Goal: Contribute content

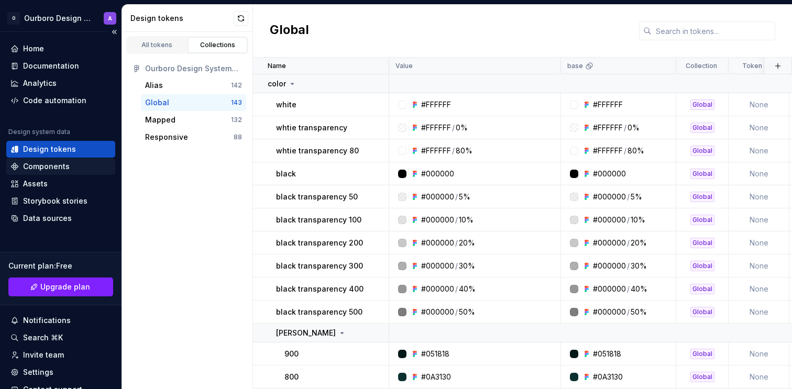
click at [65, 166] on div "Components" at bounding box center [46, 166] width 47 height 10
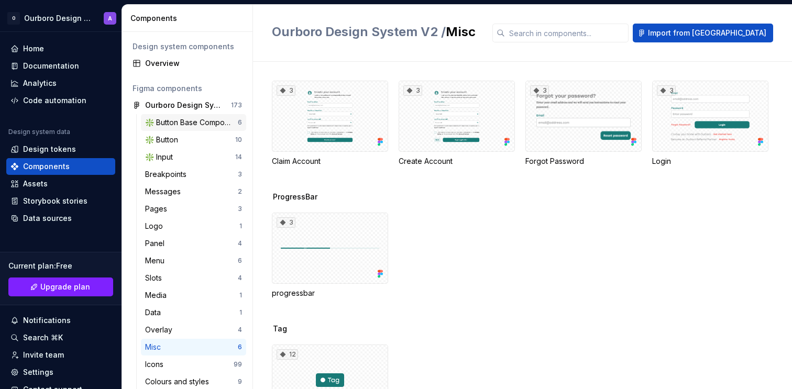
click at [204, 127] on div "❇️ Button Base Components" at bounding box center [191, 122] width 93 height 10
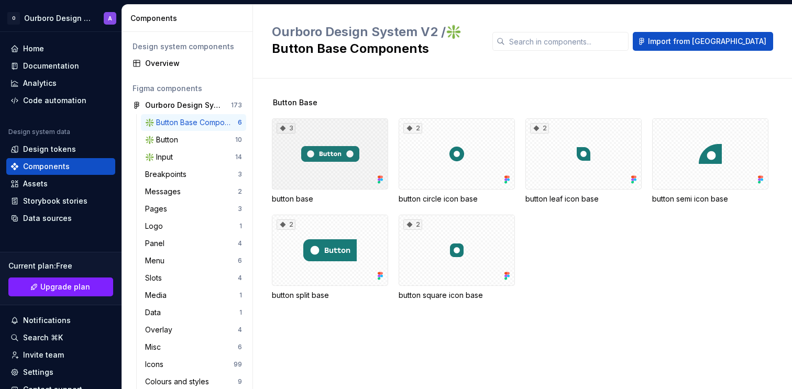
click at [306, 136] on div "3" at bounding box center [330, 153] width 116 height 71
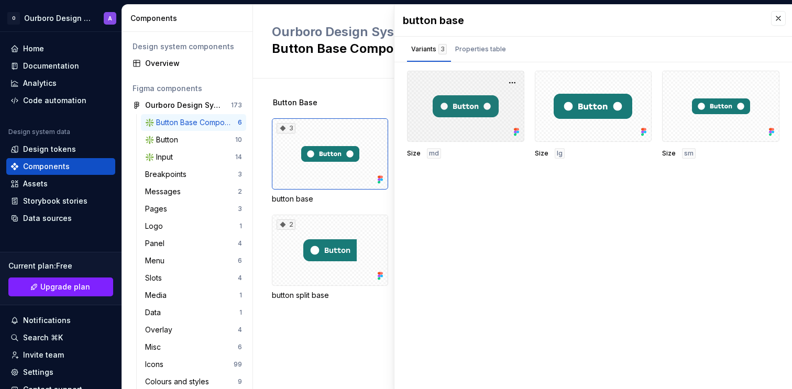
click at [481, 115] on div at bounding box center [465, 106] width 117 height 71
click at [508, 85] on button "button" at bounding box center [512, 82] width 15 height 15
click at [472, 195] on div "button base Variants 3 Properties table Size md Size lg Size sm Property Values…" at bounding box center [593, 197] width 398 height 385
click at [462, 137] on div at bounding box center [465, 106] width 117 height 71
click at [478, 42] on div "Properties table" at bounding box center [480, 49] width 59 height 17
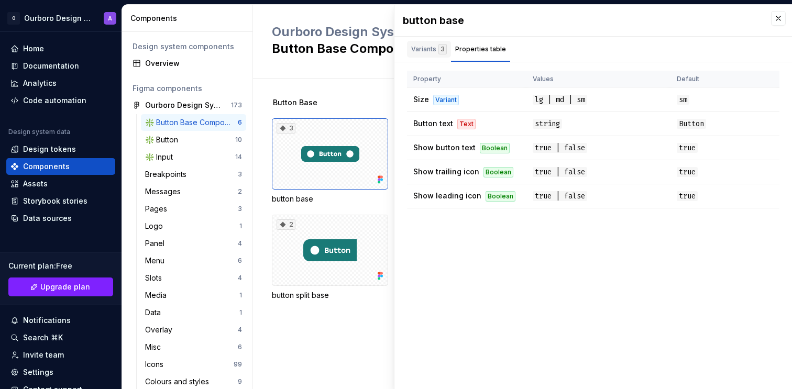
click at [433, 58] on div "Variants 3" at bounding box center [429, 51] width 44 height 21
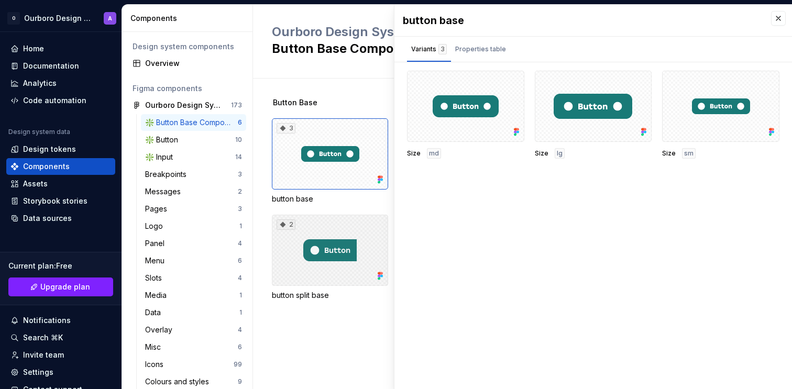
click at [335, 283] on div "2" at bounding box center [330, 250] width 116 height 71
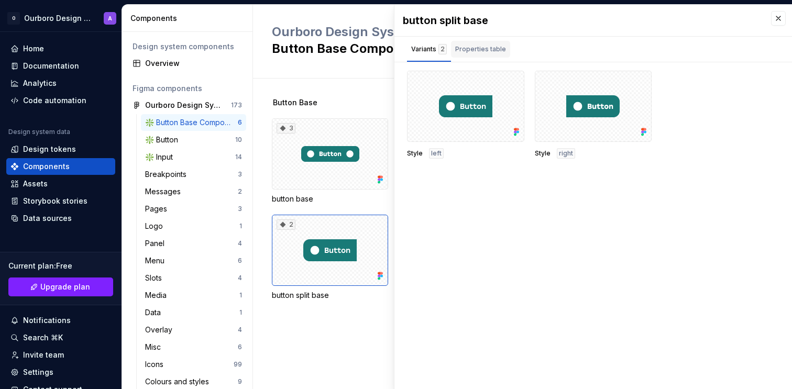
click at [469, 53] on div "Properties table" at bounding box center [480, 49] width 51 height 10
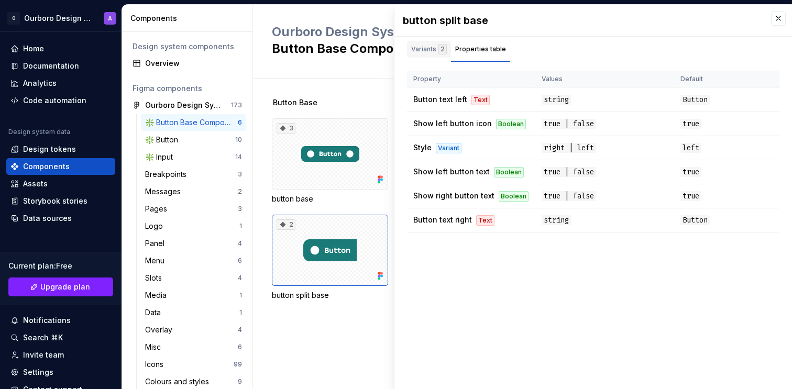
click at [427, 54] on div "Variants 2" at bounding box center [429, 49] width 44 height 17
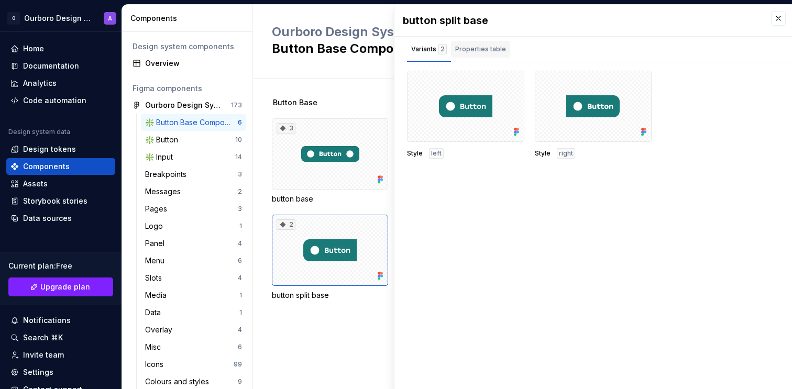
click at [482, 39] on button "Properties table" at bounding box center [480, 49] width 59 height 25
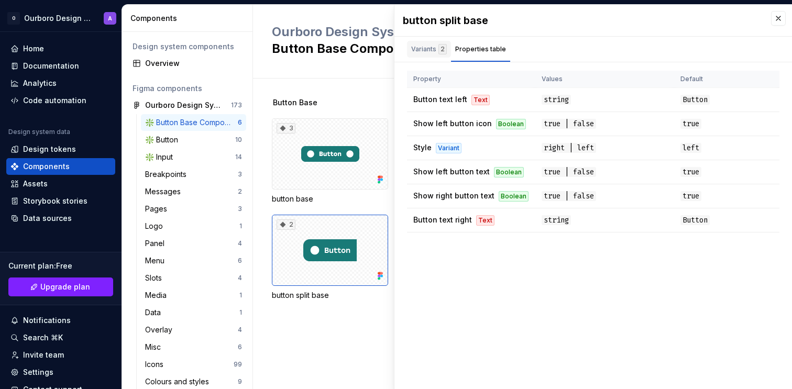
click at [432, 48] on div "Variants 2" at bounding box center [429, 49] width 36 height 10
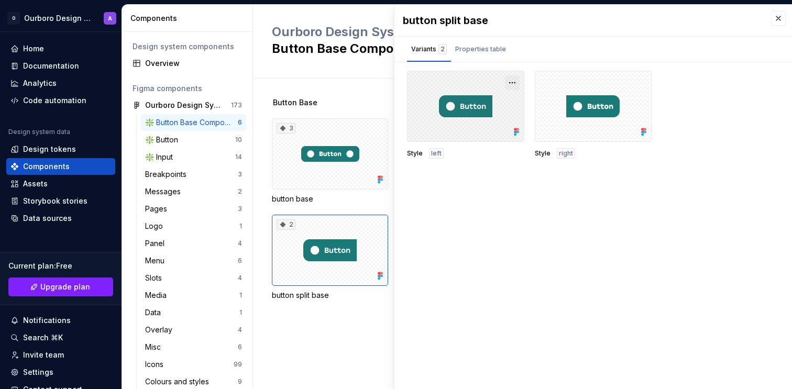
click at [515, 83] on button "button" at bounding box center [512, 82] width 15 height 15
click at [489, 104] on div "Open in [GEOGRAPHIC_DATA]" at bounding box center [479, 113] width 68 height 31
click at [515, 196] on div "button split base Variants 2 Properties table Style left Style right Property V…" at bounding box center [593, 197] width 398 height 385
click at [485, 133] on div at bounding box center [465, 106] width 117 height 71
click at [497, 103] on div at bounding box center [465, 106] width 117 height 71
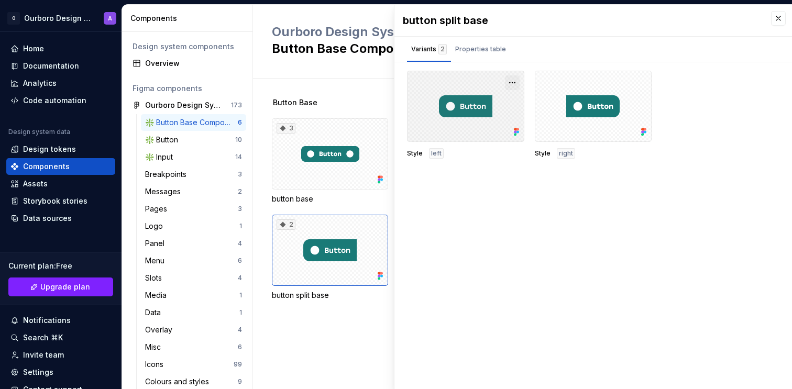
click at [509, 80] on button "button" at bounding box center [512, 82] width 15 height 15
click at [499, 52] on div "Properties table" at bounding box center [480, 49] width 51 height 10
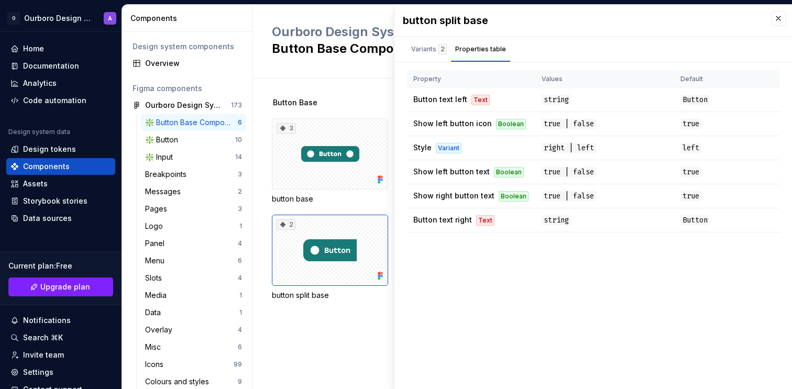
click at [364, 106] on div "Button Base" at bounding box center [532, 102] width 520 height 10
click at [778, 18] on button "button" at bounding box center [778, 18] width 15 height 15
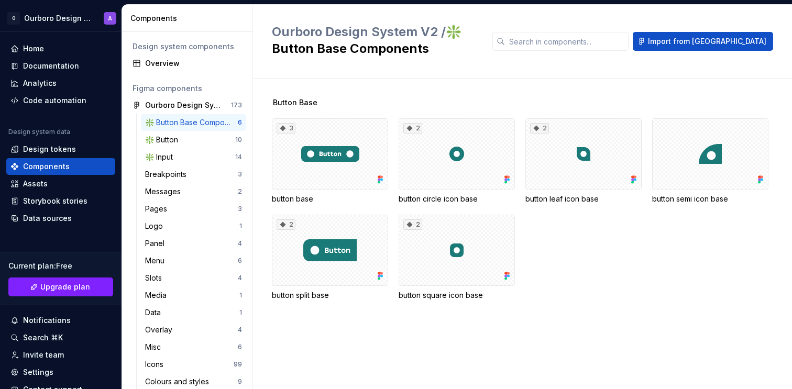
click at [614, 105] on div "Button Base" at bounding box center [532, 102] width 520 height 10
click at [723, 38] on span "Import from [GEOGRAPHIC_DATA]" at bounding box center [707, 41] width 118 height 10
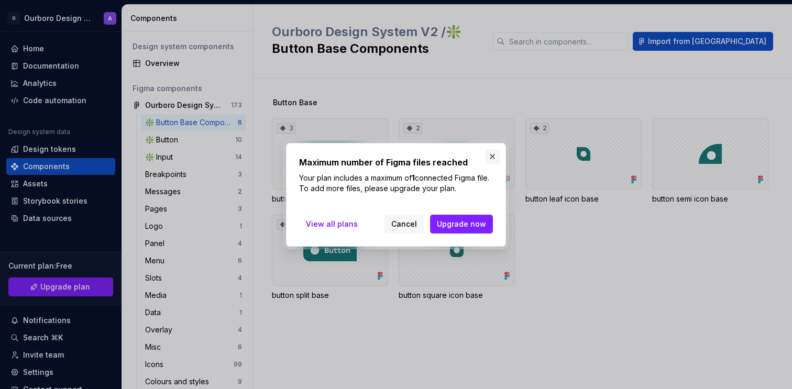
click at [493, 157] on button "button" at bounding box center [492, 156] width 15 height 15
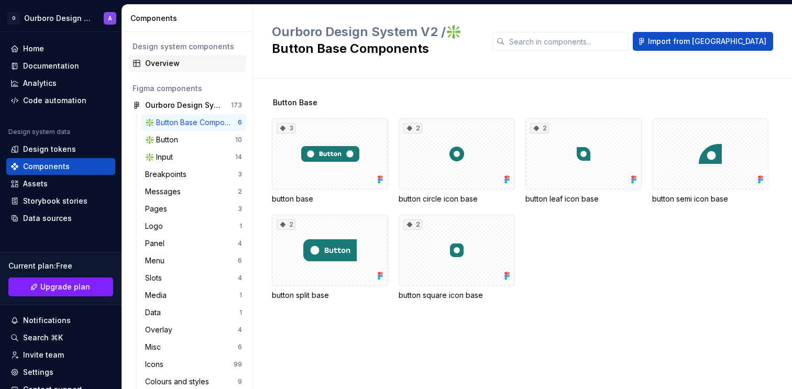
click at [200, 67] on div "Overview" at bounding box center [193, 63] width 97 height 10
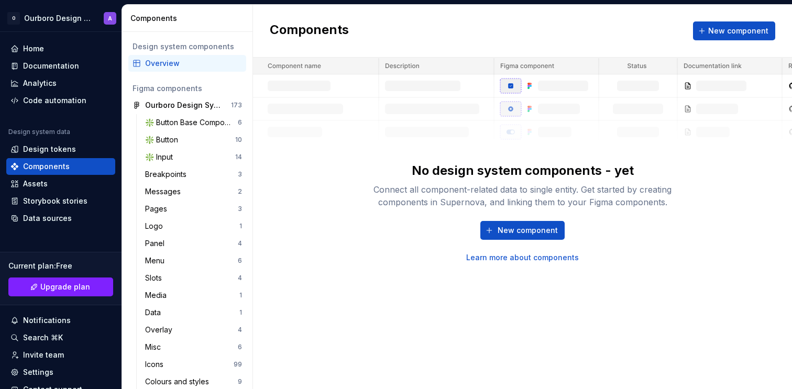
click at [496, 257] on link "Learn more about components" at bounding box center [522, 258] width 113 height 10
click at [200, 121] on div "❇️ Button Base Components" at bounding box center [191, 122] width 93 height 10
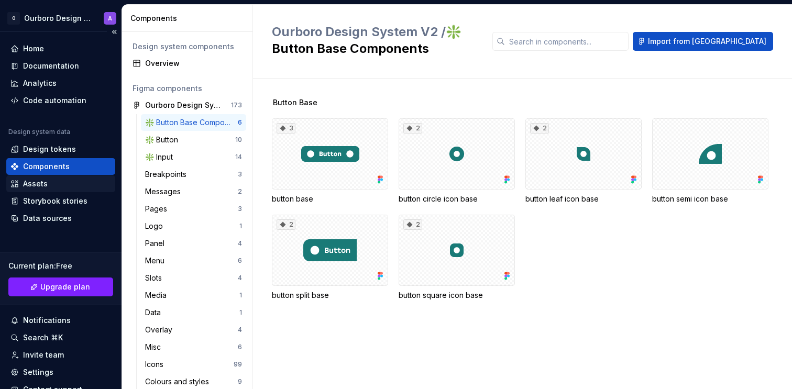
click at [67, 191] on div "Assets" at bounding box center [60, 183] width 109 height 17
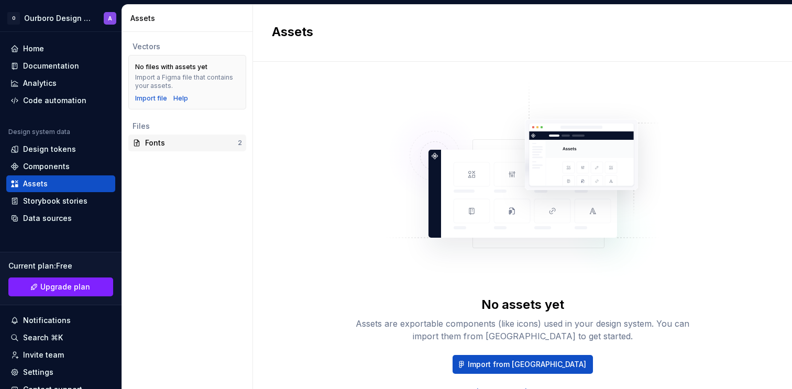
click at [170, 142] on div "Fonts" at bounding box center [191, 143] width 93 height 10
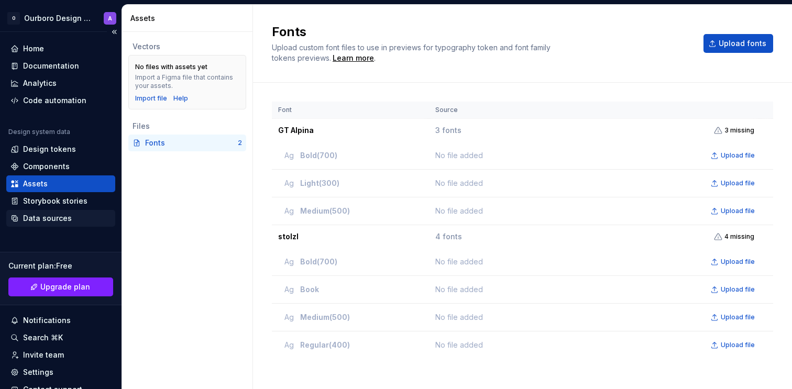
click at [71, 216] on div "Data sources" at bounding box center [60, 218] width 101 height 10
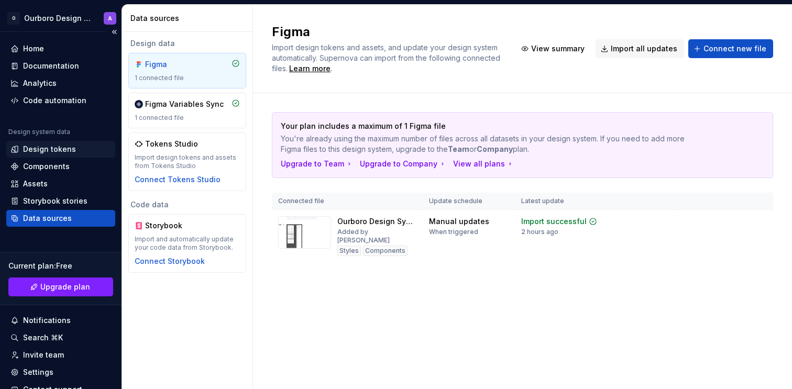
click at [74, 153] on div "Design tokens" at bounding box center [60, 149] width 101 height 10
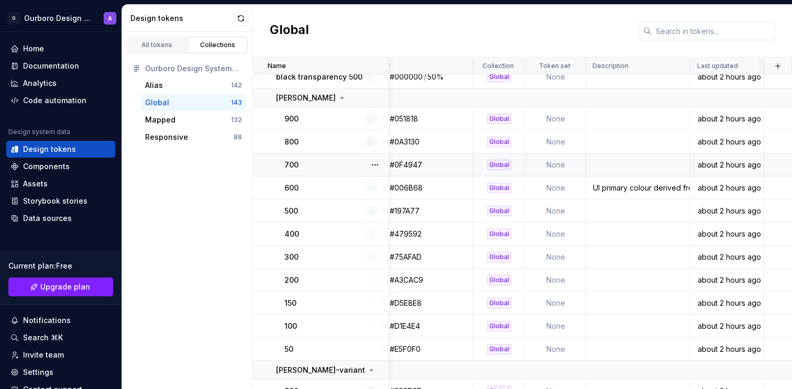
scroll to position [237, 203]
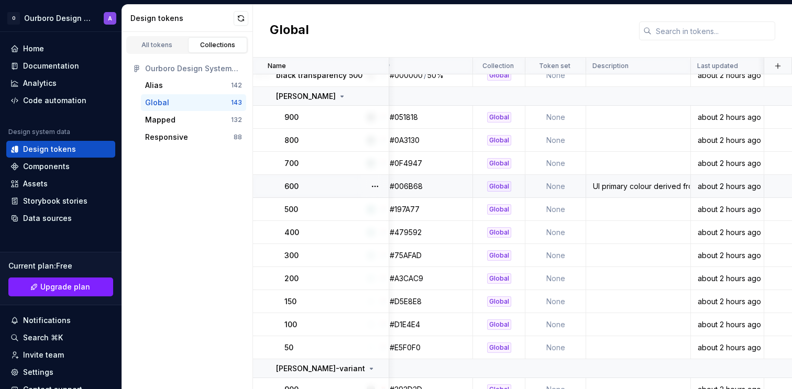
click at [619, 185] on div "UI primary colour derived from this brand primary colour" at bounding box center [638, 186] width 103 height 10
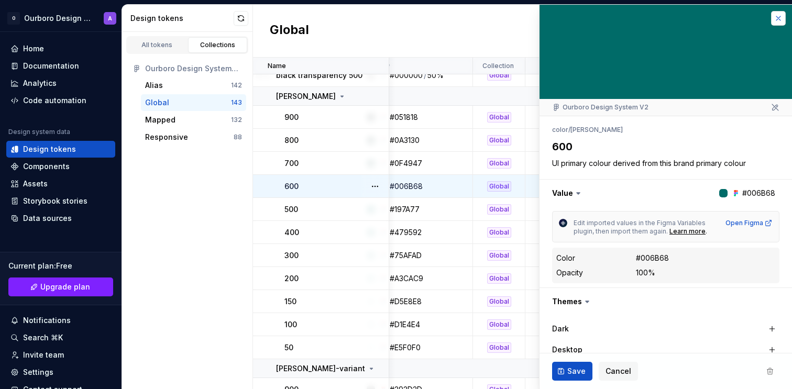
click at [777, 16] on button "button" at bounding box center [778, 18] width 15 height 15
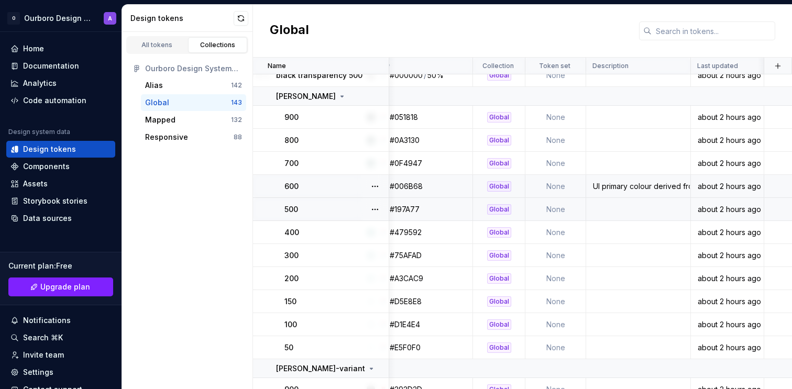
click at [612, 205] on td at bounding box center [638, 209] width 105 height 23
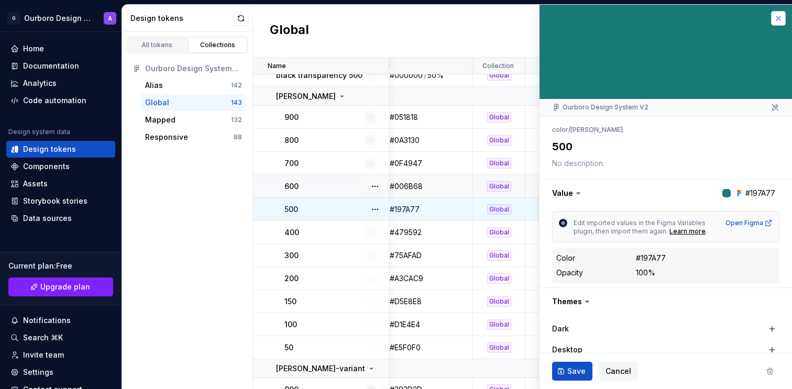
click at [775, 17] on button "button" at bounding box center [778, 18] width 15 height 15
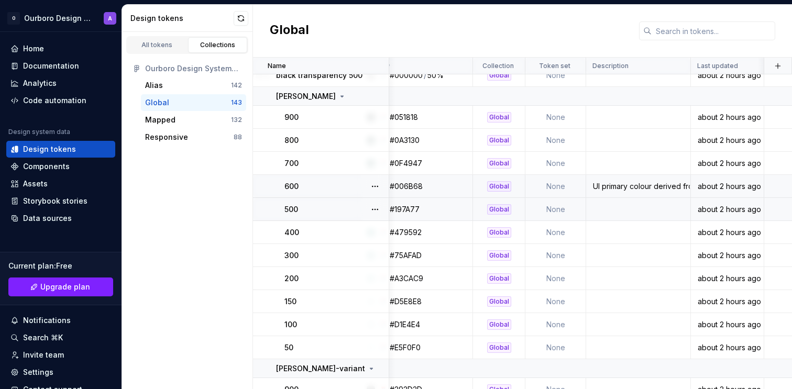
click at [607, 179] on td "UI primary colour derived from this brand primary colour" at bounding box center [638, 186] width 105 height 23
type textarea "*"
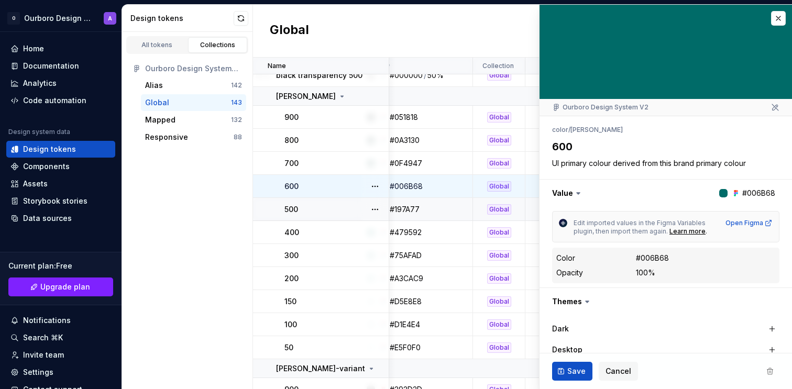
click at [648, 171] on div "**********" at bounding box center [666, 357] width 253 height 483
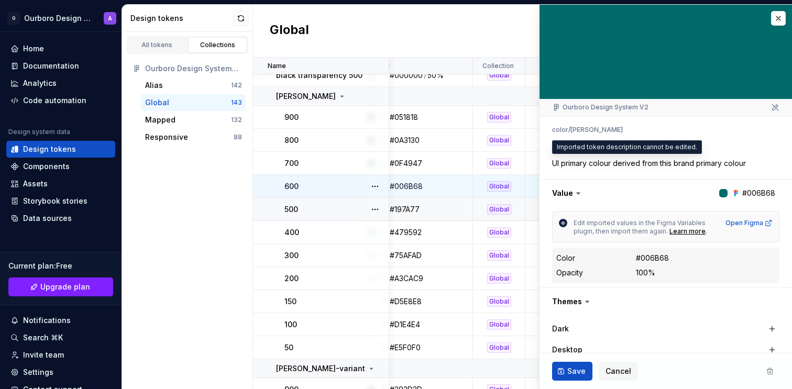
click at [648, 166] on textarea "UI primary colour derived from this brand primary colour" at bounding box center [663, 163] width 227 height 15
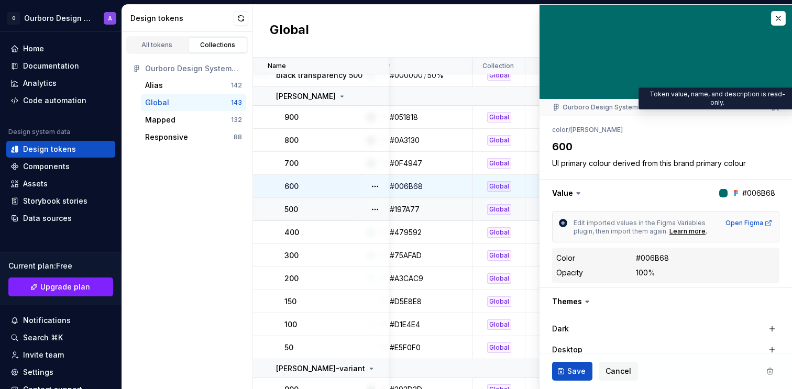
click at [774, 108] on icon at bounding box center [775, 107] width 8 height 8
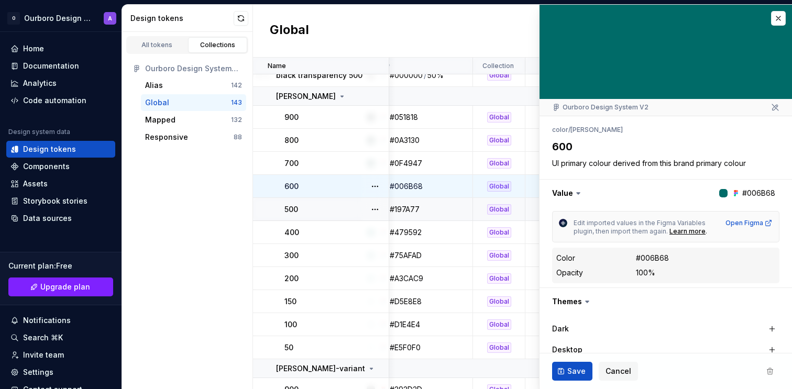
click at [703, 157] on textarea "UI primary colour derived from this brand primary colour" at bounding box center [663, 163] width 227 height 15
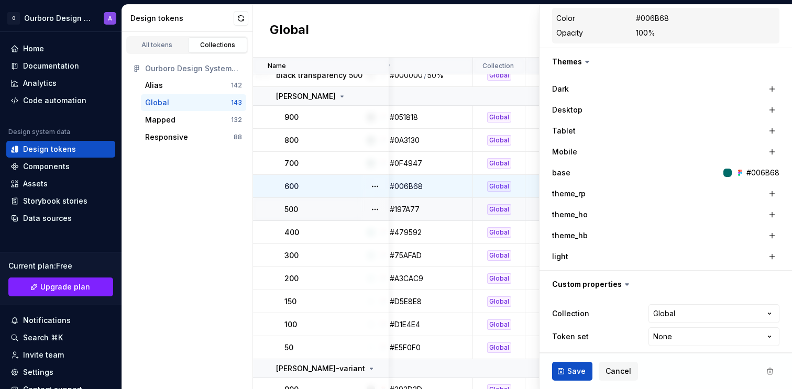
scroll to position [246, 0]
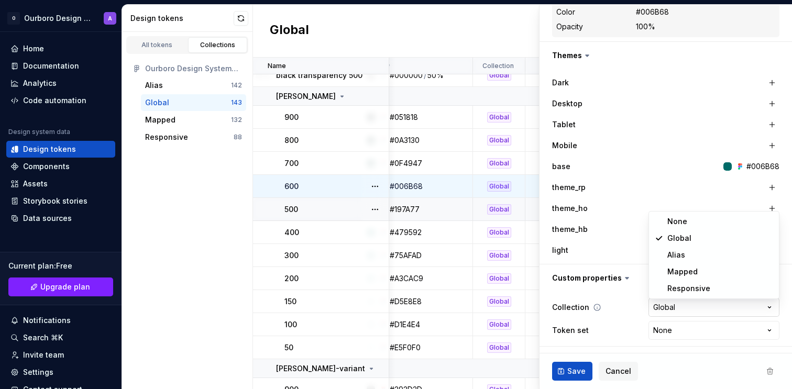
click at [671, 309] on html "O Ourboro Design System A Home Documentation Analytics Code automation Design s…" at bounding box center [396, 194] width 792 height 389
select select "**********"
type textarea "*"
click at [671, 303] on html "O Ourboro Design System A Home Documentation Analytics Code automation Design s…" at bounding box center [396, 194] width 792 height 389
select select "**********"
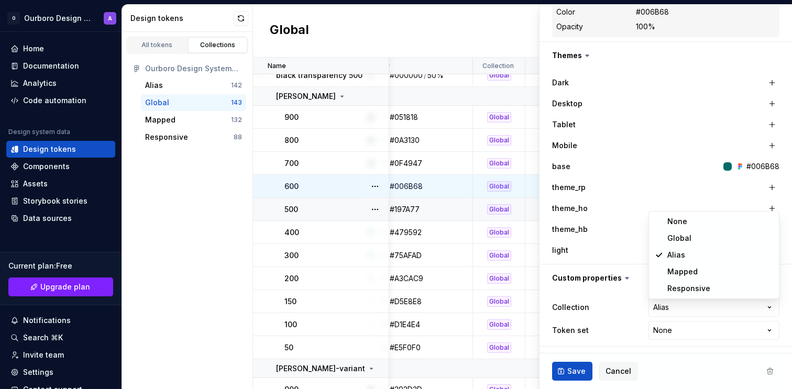
type textarea "*"
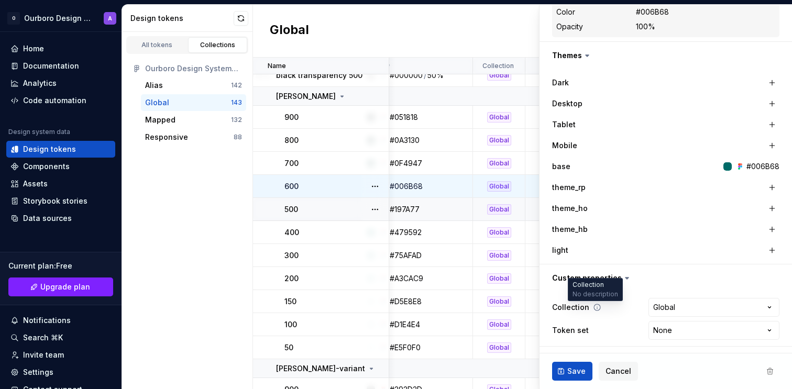
click at [595, 307] on icon at bounding box center [597, 307] width 8 height 8
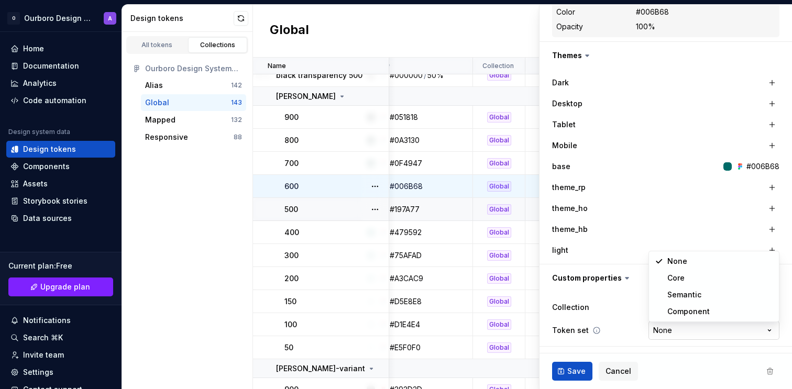
click at [658, 327] on html "O Ourboro Design System A Home Documentation Analytics Code automation Design s…" at bounding box center [396, 194] width 792 height 389
select select "**********"
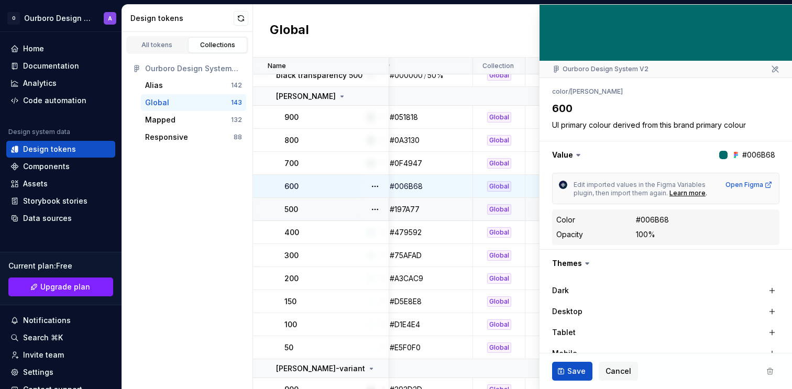
scroll to position [34, 0]
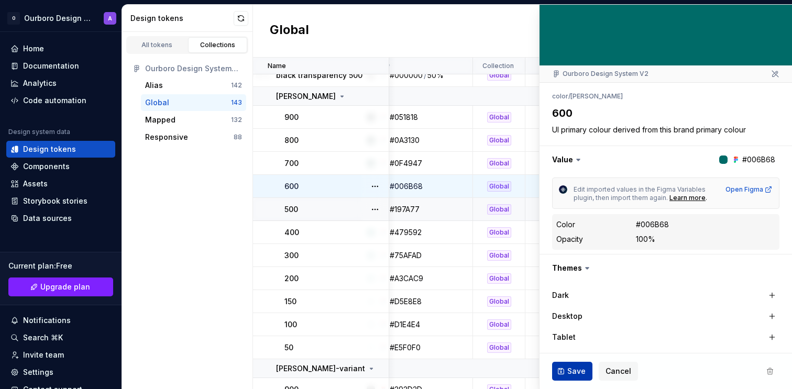
click at [566, 372] on button "Save" at bounding box center [572, 371] width 40 height 19
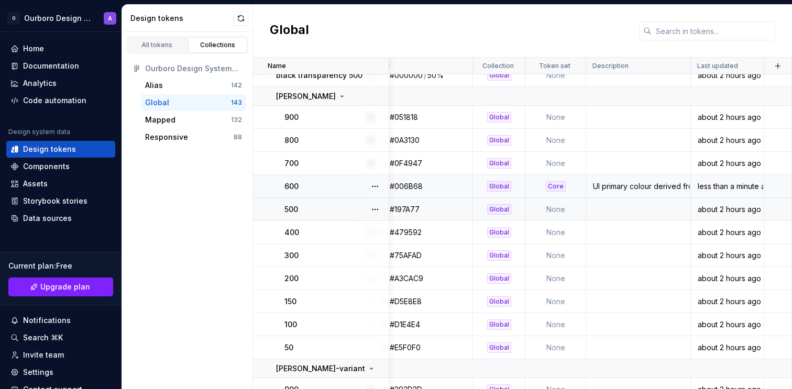
scroll to position [237, 203]
click at [74, 103] on div "Code automation" at bounding box center [54, 100] width 63 height 10
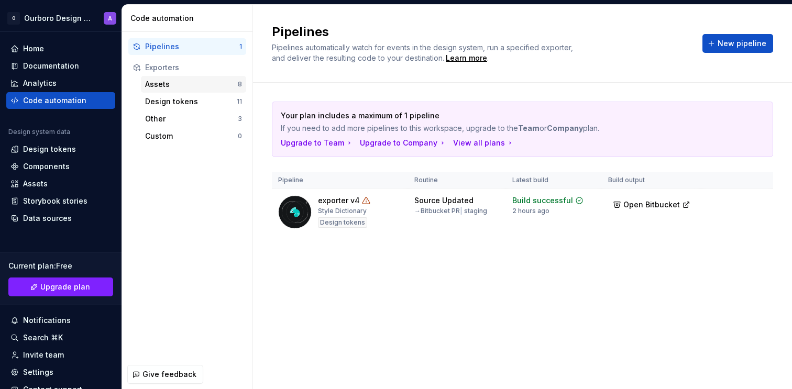
click at [159, 81] on div "Assets" at bounding box center [191, 84] width 93 height 10
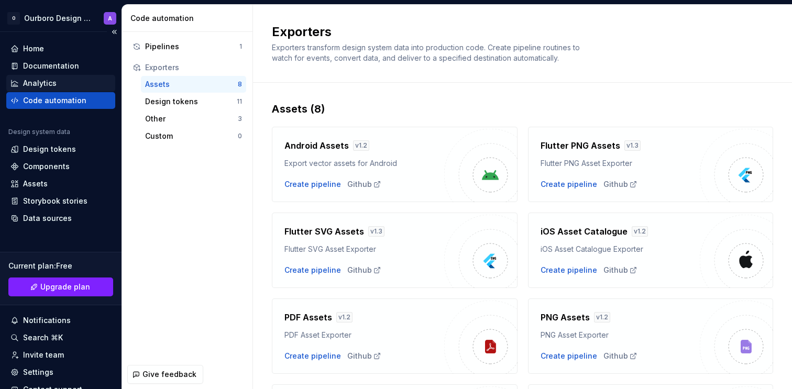
click at [76, 84] on div "Analytics" at bounding box center [60, 83] width 101 height 10
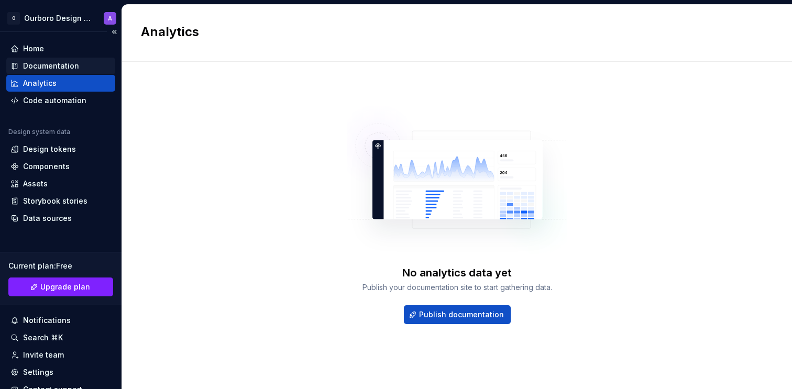
click at [72, 69] on div "Documentation" at bounding box center [51, 66] width 56 height 10
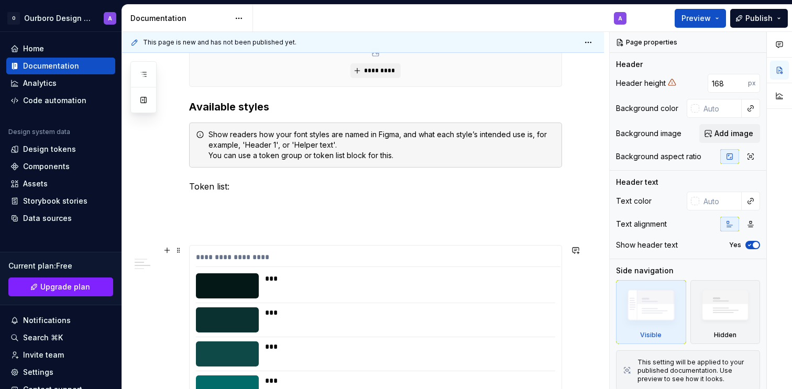
scroll to position [310, 0]
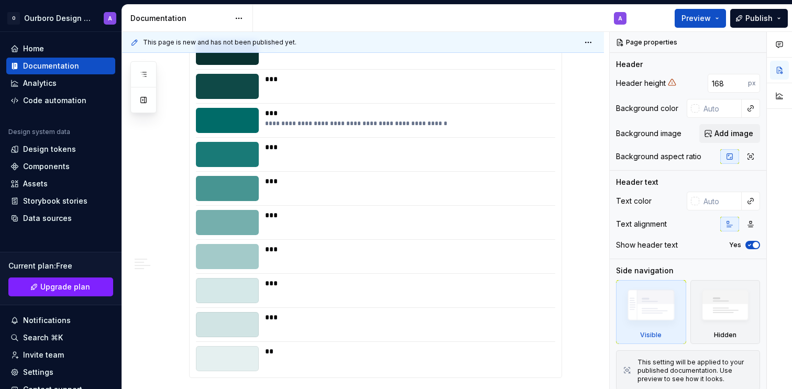
type textarea "*"
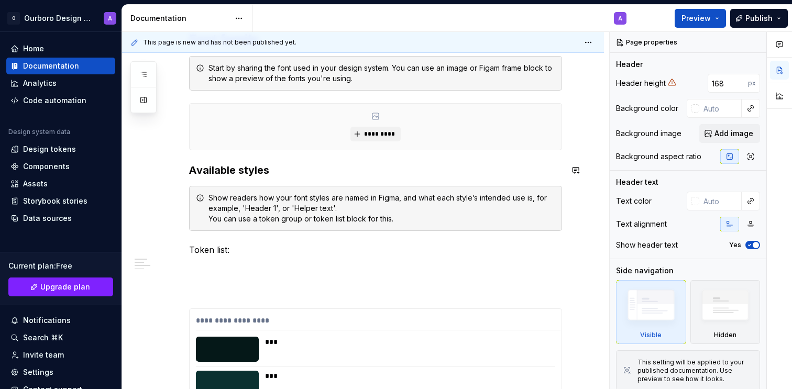
scroll to position [250, 0]
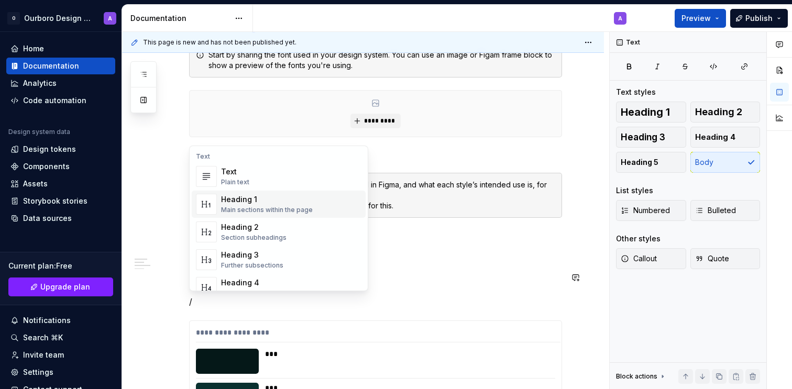
click at [312, 201] on div "Heading 1 Main sections within the page" at bounding box center [291, 204] width 140 height 21
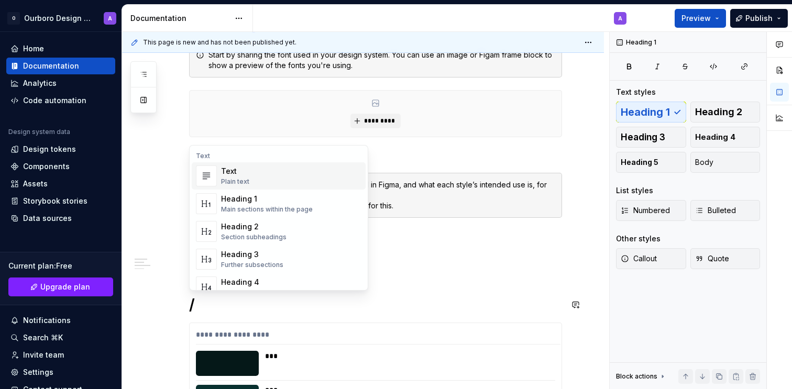
click at [280, 181] on div "Text Plain text" at bounding box center [291, 176] width 140 height 21
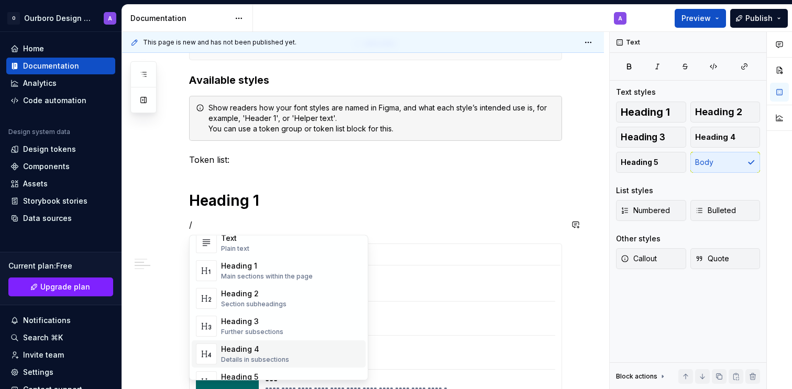
scroll to position [22, 0]
click at [256, 296] on div "Heading 2" at bounding box center [253, 295] width 65 height 10
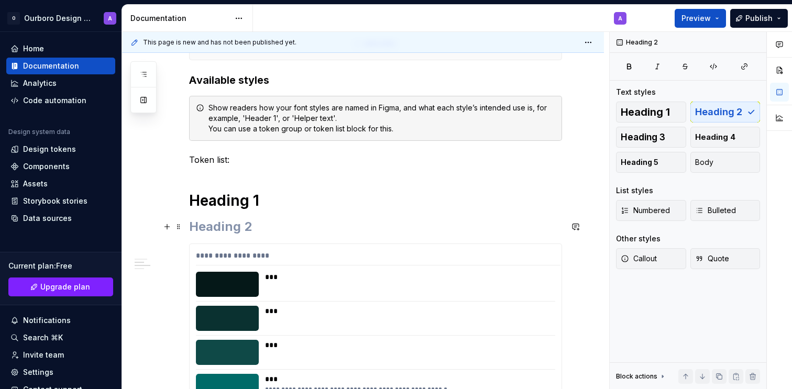
click at [285, 229] on h2 at bounding box center [375, 226] width 373 height 17
click at [580, 200] on button "button" at bounding box center [575, 200] width 15 height 15
click at [246, 207] on h1 "Heading 1" at bounding box center [375, 200] width 373 height 19
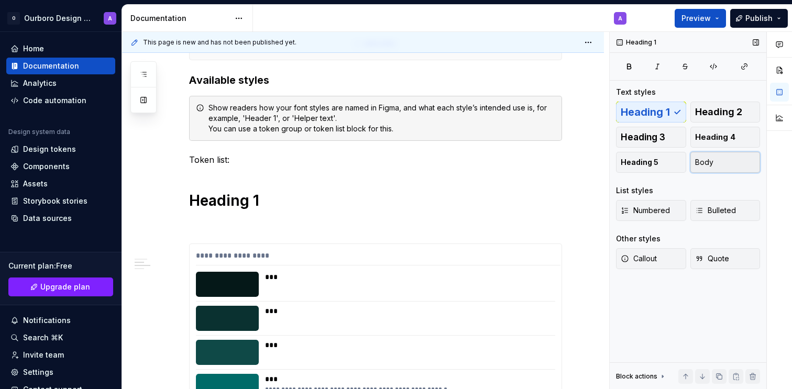
click at [701, 162] on span "Body" at bounding box center [704, 162] width 18 height 10
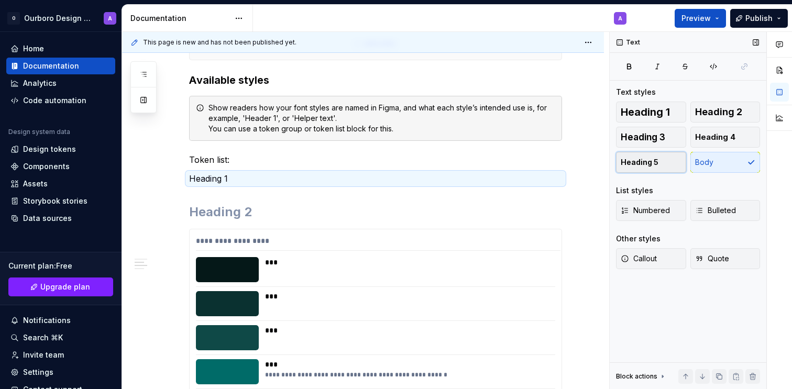
click at [653, 169] on button "Heading 5" at bounding box center [651, 162] width 70 height 21
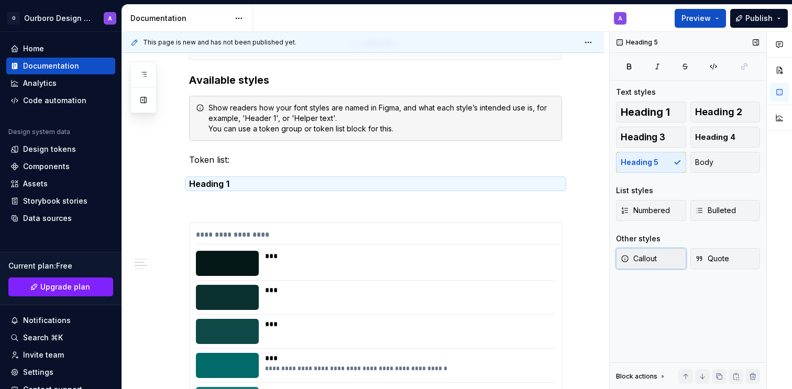
click at [657, 258] on span "Callout" at bounding box center [639, 259] width 36 height 10
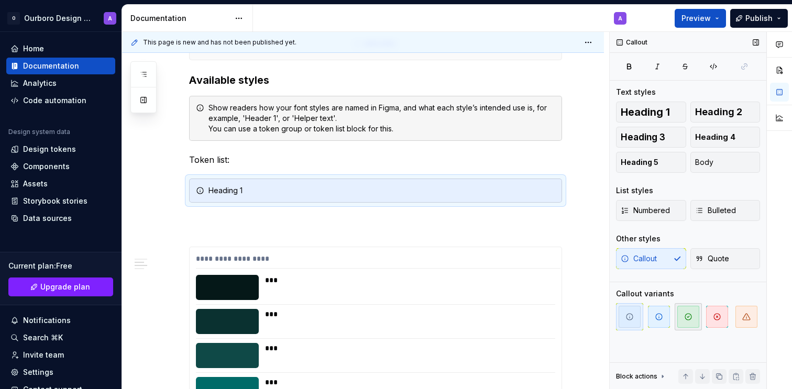
click at [686, 320] on icon "button" at bounding box center [688, 317] width 8 height 8
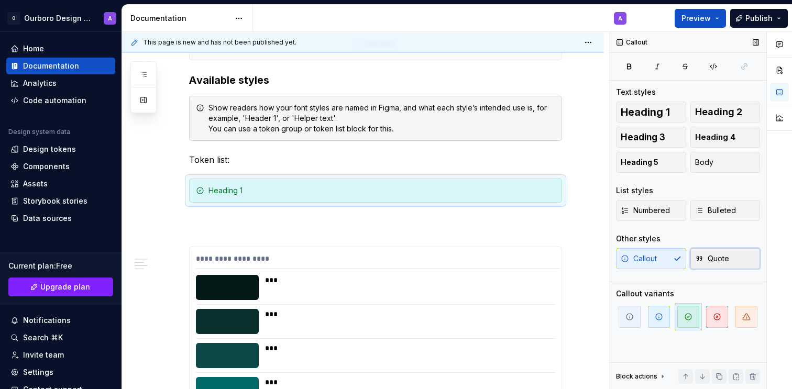
click at [712, 255] on span "Quote" at bounding box center [712, 259] width 34 height 10
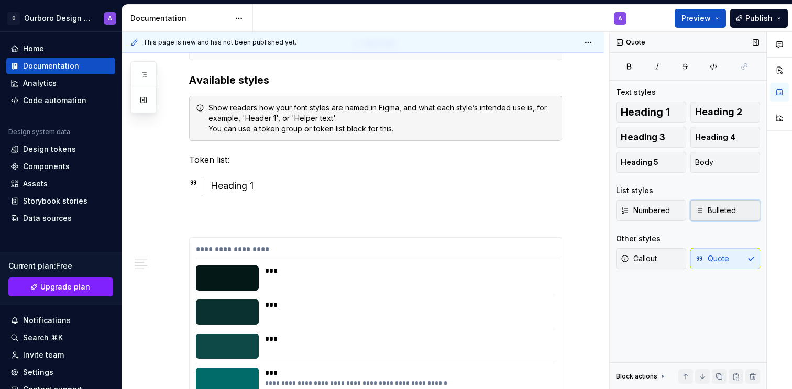
click at [703, 203] on button "Bulleted" at bounding box center [725, 210] width 70 height 21
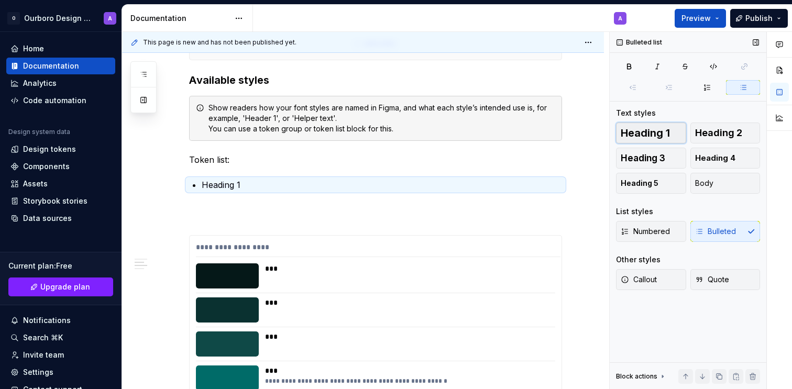
click at [658, 134] on span "Heading 1" at bounding box center [645, 133] width 49 height 10
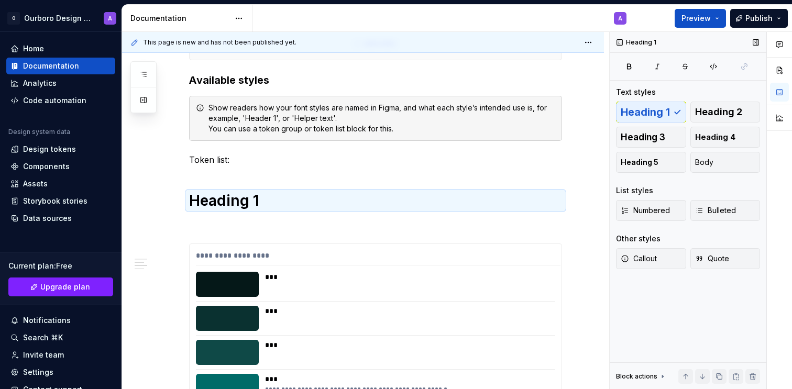
click at [658, 377] on icon at bounding box center [662, 376] width 8 height 8
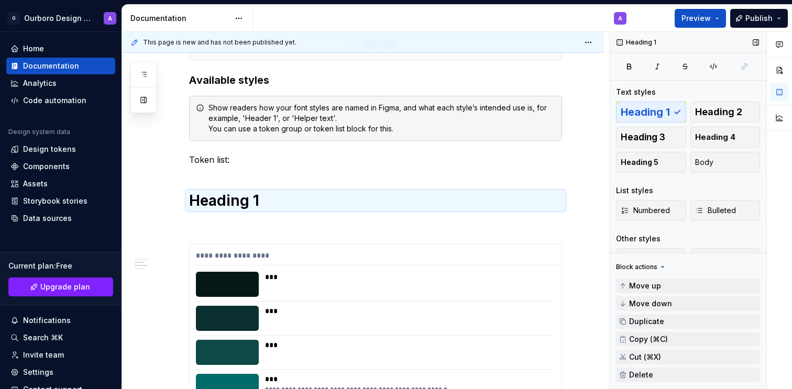
click at [658, 265] on icon at bounding box center [662, 267] width 8 height 8
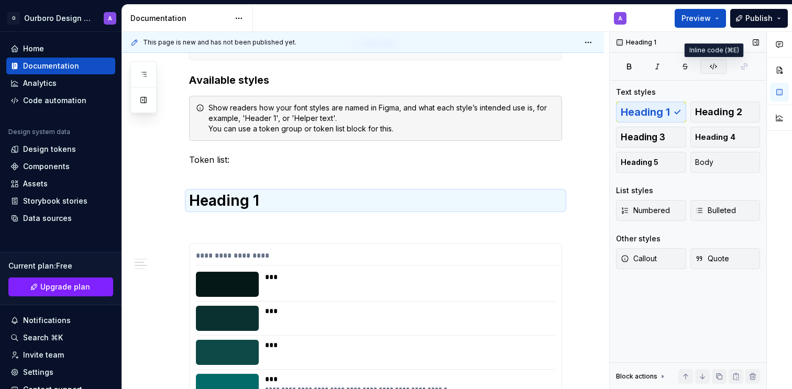
click at [712, 71] on button "button" at bounding box center [713, 66] width 26 height 15
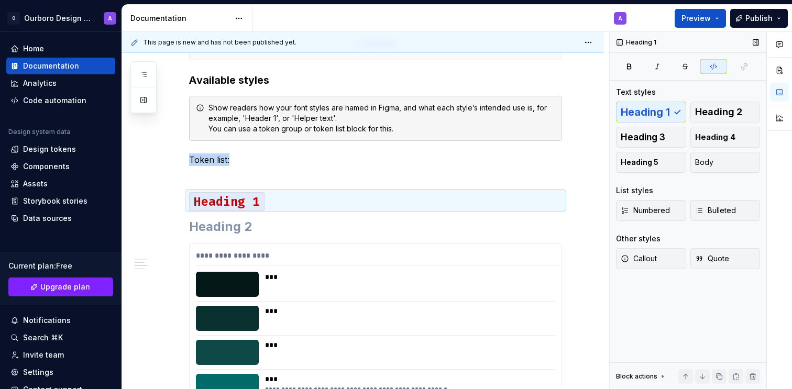
click at [712, 71] on button "button" at bounding box center [713, 66] width 26 height 15
click at [535, 207] on h1 "Heading 1" at bounding box center [375, 200] width 373 height 19
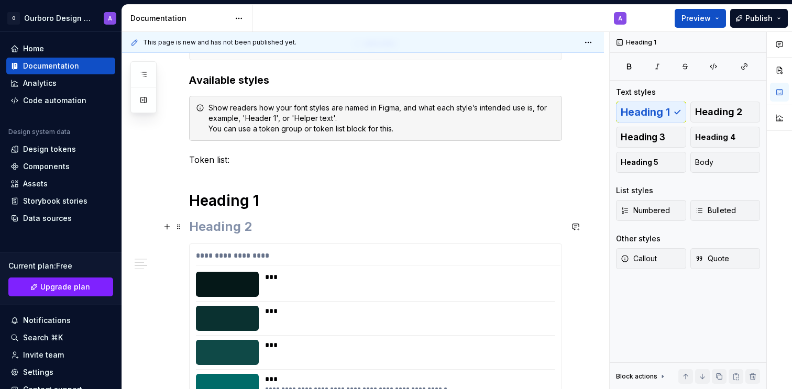
click at [529, 220] on h2 at bounding box center [375, 226] width 373 height 17
click at [250, 206] on h1 "Heading 1" at bounding box center [375, 200] width 373 height 19
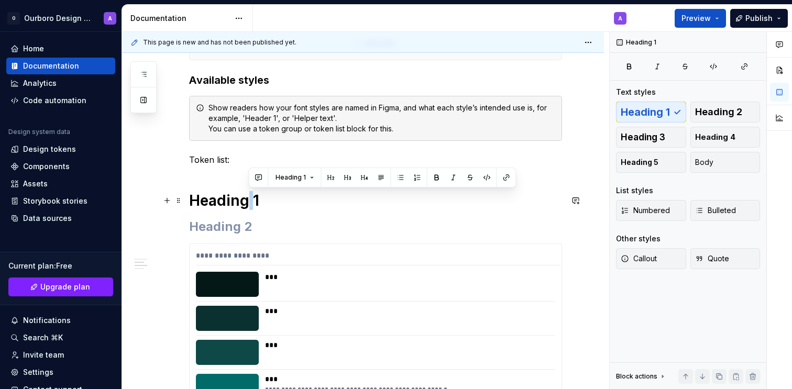
click at [250, 206] on h1 "Heading 1" at bounding box center [375, 200] width 373 height 19
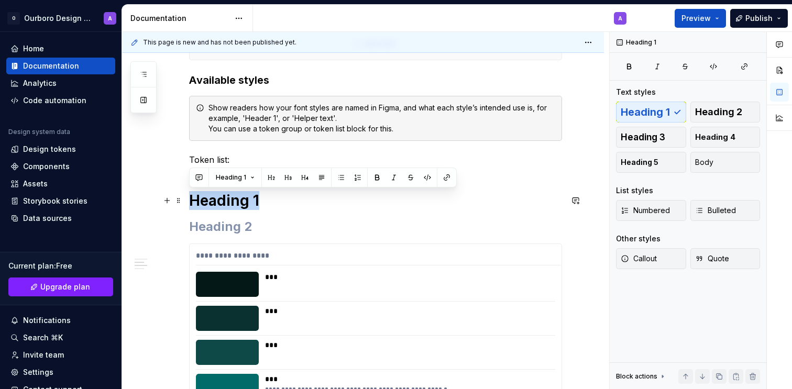
drag, startPoint x: 192, startPoint y: 196, endPoint x: 275, endPoint y: 200, distance: 83.4
click at [275, 200] on h1 "Heading 1" at bounding box center [375, 200] width 373 height 19
click at [250, 180] on button "Heading 1" at bounding box center [235, 177] width 48 height 15
click at [197, 178] on button "button" at bounding box center [199, 177] width 15 height 15
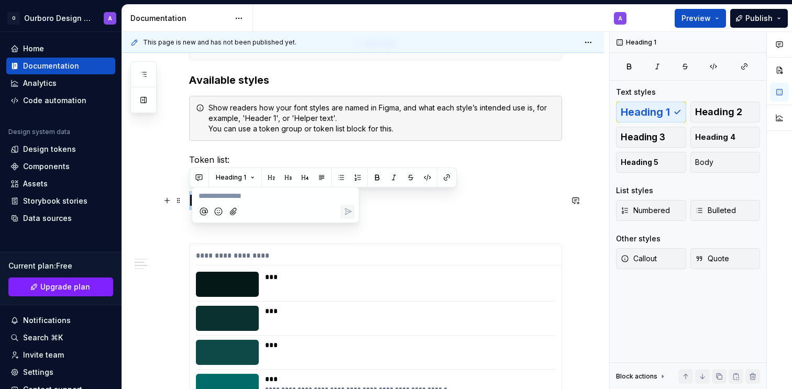
click at [430, 201] on h1 "Heading 1" at bounding box center [375, 200] width 373 height 19
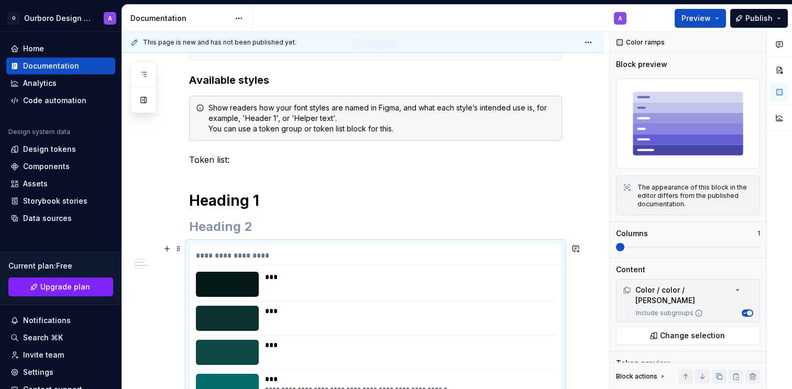
click at [252, 282] on div at bounding box center [227, 284] width 63 height 25
click at [624, 245] on span at bounding box center [620, 247] width 8 height 8
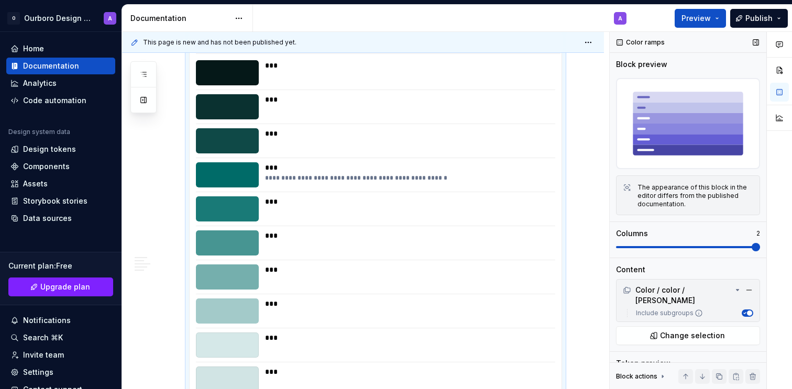
click at [752, 243] on span at bounding box center [756, 247] width 8 height 8
click at [687, 245] on span at bounding box center [688, 247] width 144 height 8
click at [731, 247] on span at bounding box center [688, 247] width 144 height 8
click at [617, 247] on span at bounding box center [688, 247] width 144 height 8
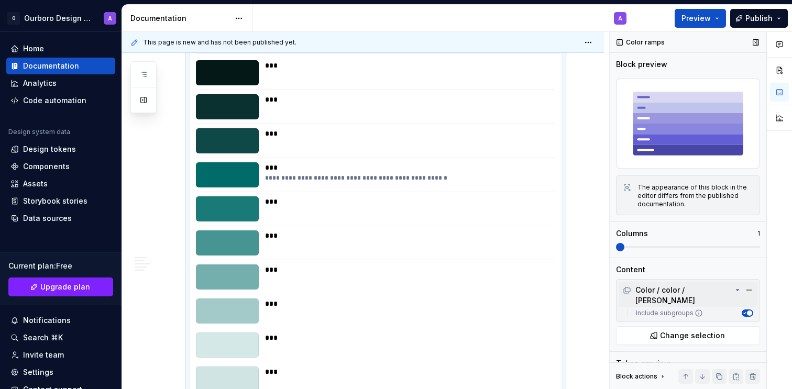
click at [647, 289] on div "Color / color / [PERSON_NAME]" at bounding box center [677, 295] width 109 height 21
click at [663, 318] on span "Change selection" at bounding box center [692, 323] width 65 height 10
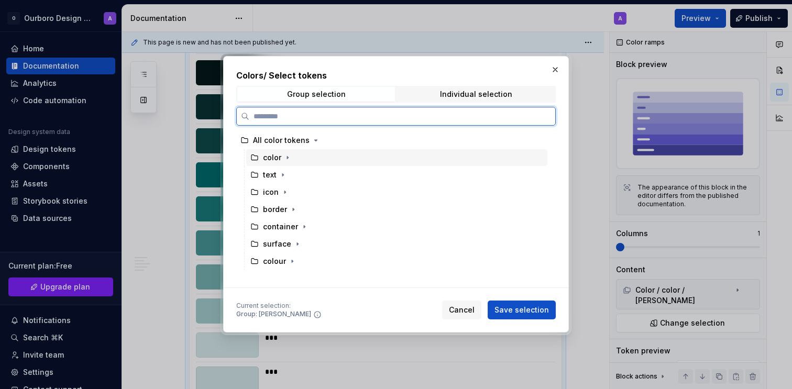
click at [336, 164] on div "color" at bounding box center [396, 157] width 301 height 17
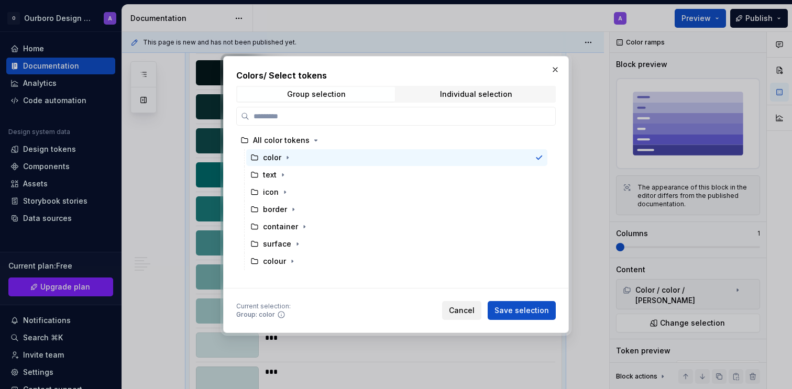
click at [462, 312] on span "Cancel" at bounding box center [462, 310] width 26 height 10
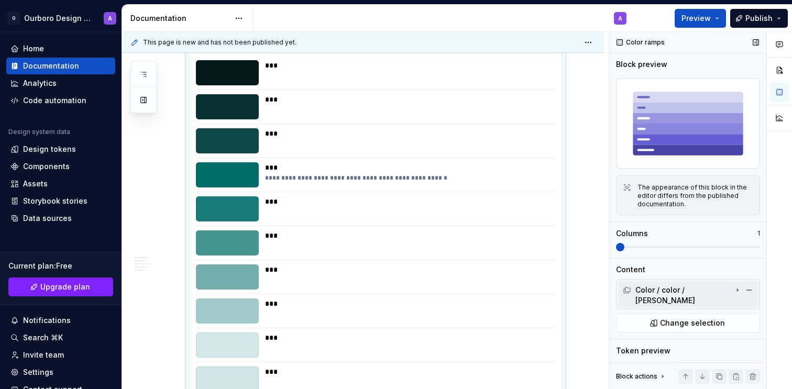
scroll to position [58, 0]
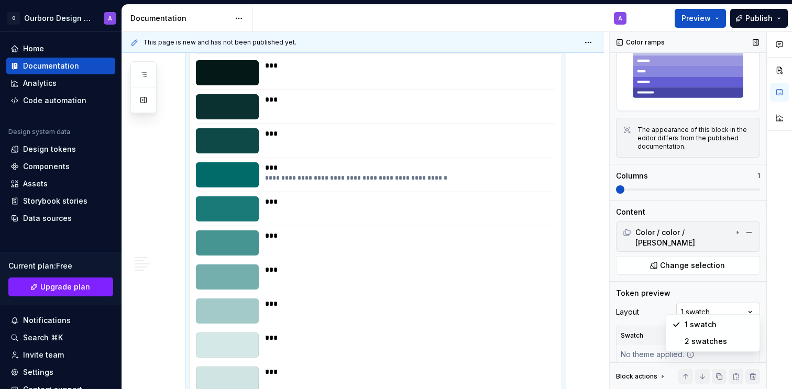
click at [708, 302] on div "Comments Open comments No comments yet Select ‘Comment’ from the block context …" at bounding box center [701, 211] width 182 height 358
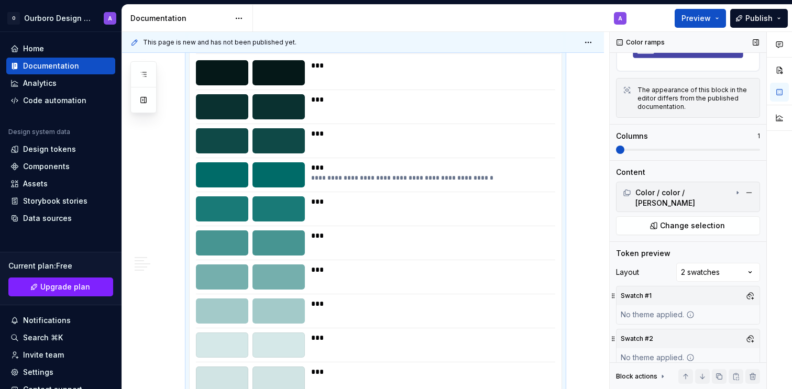
scroll to position [101, 0]
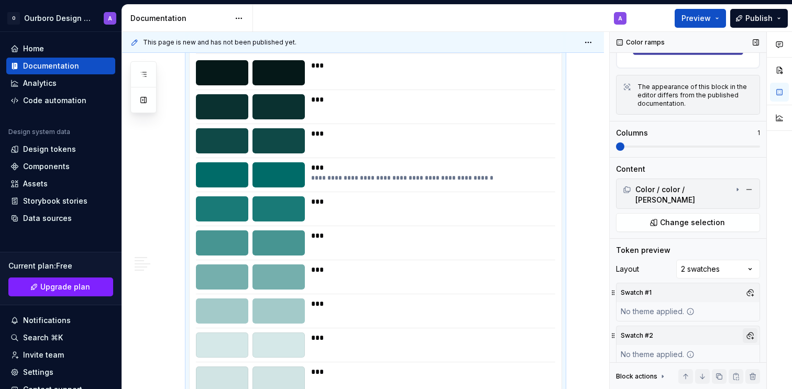
click at [753, 328] on button "button" at bounding box center [750, 335] width 15 height 15
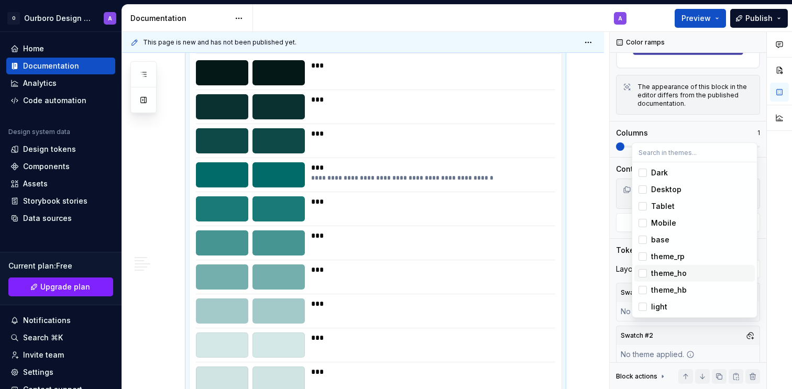
click at [663, 269] on div "theme_ho" at bounding box center [669, 273] width 36 height 10
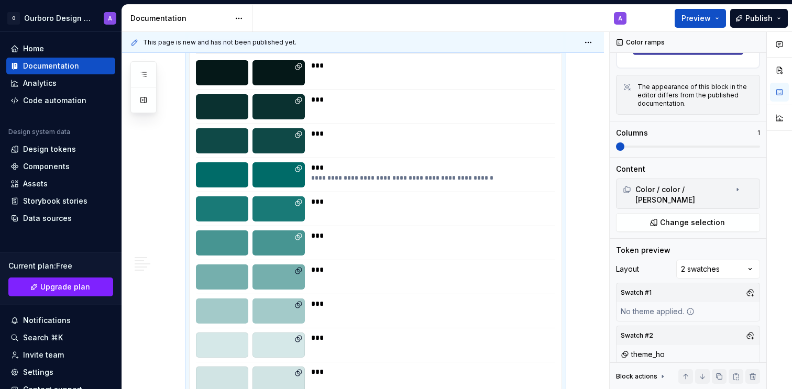
click at [707, 327] on div "Comments Open comments No comments yet Select ‘Comment’ from the block context …" at bounding box center [701, 211] width 182 height 358
click at [748, 286] on button "button" at bounding box center [750, 293] width 15 height 15
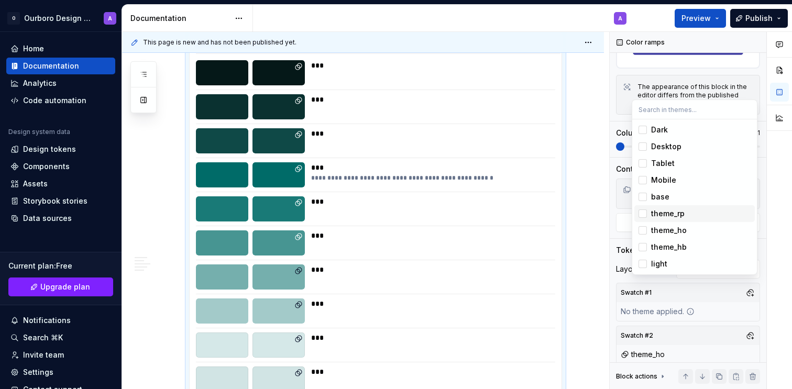
click at [669, 209] on div "theme_rp" at bounding box center [668, 213] width 34 height 10
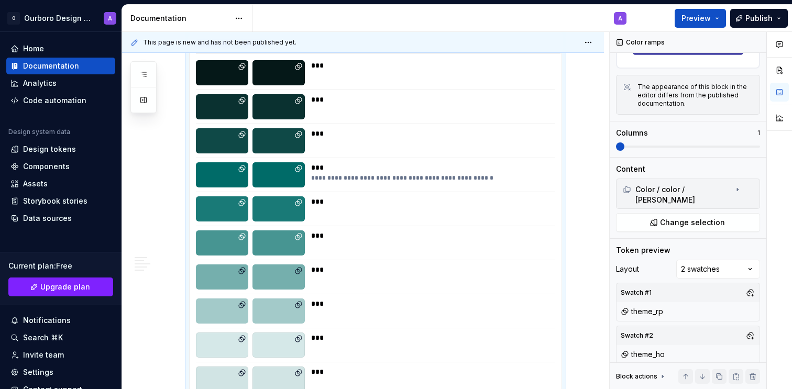
click at [697, 298] on div "Comments Open comments No comments yet Select ‘Comment’ from the block context …" at bounding box center [701, 211] width 182 height 358
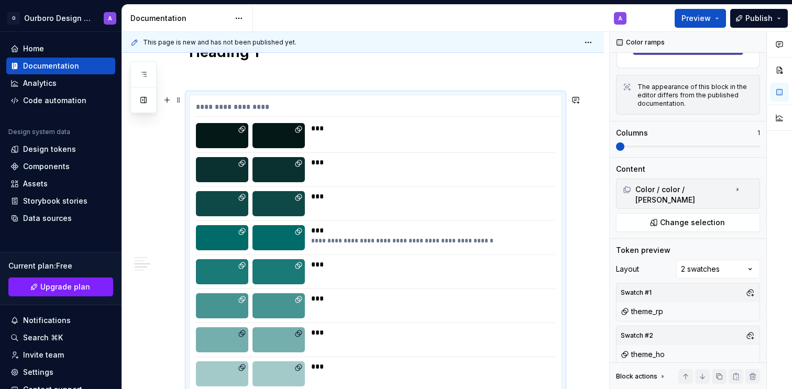
scroll to position [474, 0]
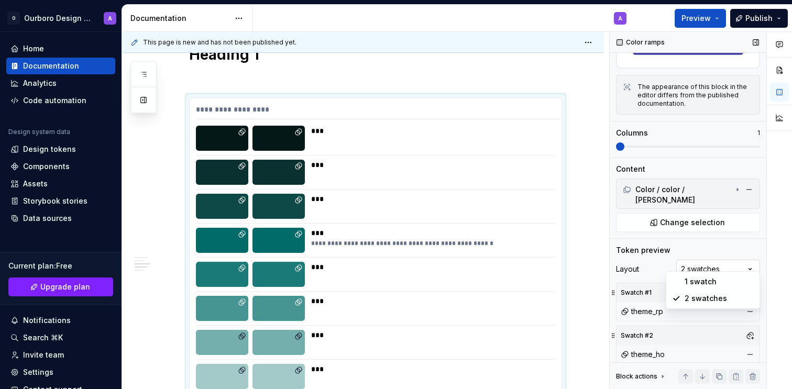
click at [724, 265] on div "Comments Open comments No comments yet Select ‘Comment’ from the block context …" at bounding box center [701, 211] width 182 height 358
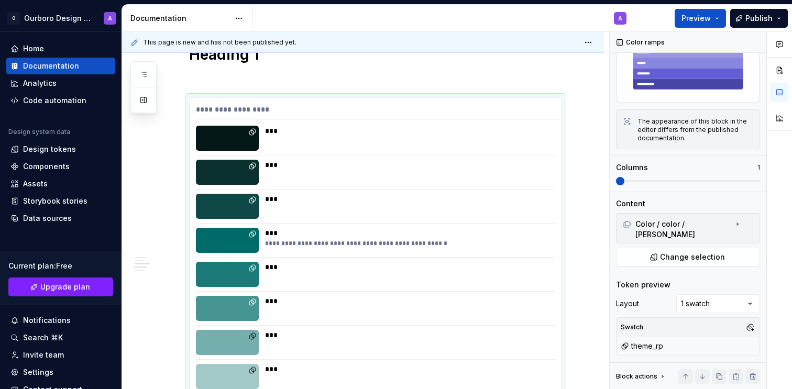
scroll to position [58, 0]
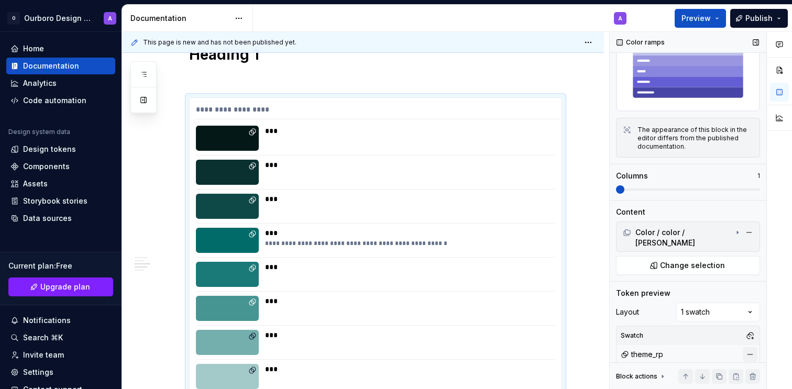
click at [751, 348] on button "button" at bounding box center [750, 354] width 15 height 15
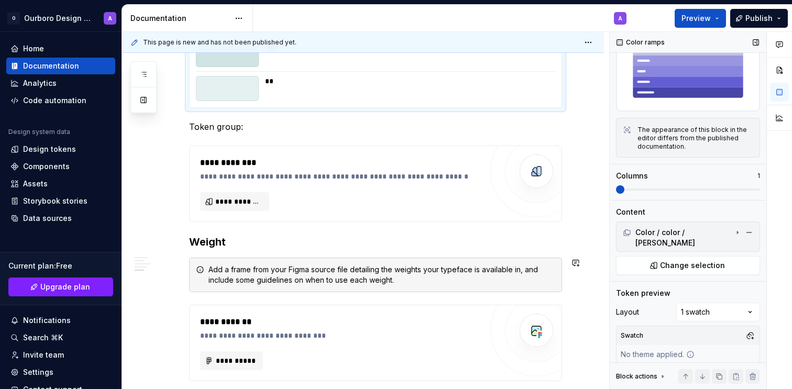
scroll to position [875, 0]
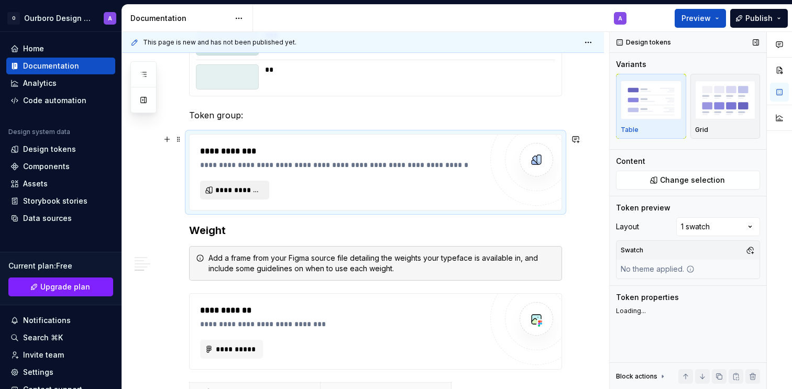
click at [255, 195] on button "**********" at bounding box center [234, 190] width 69 height 19
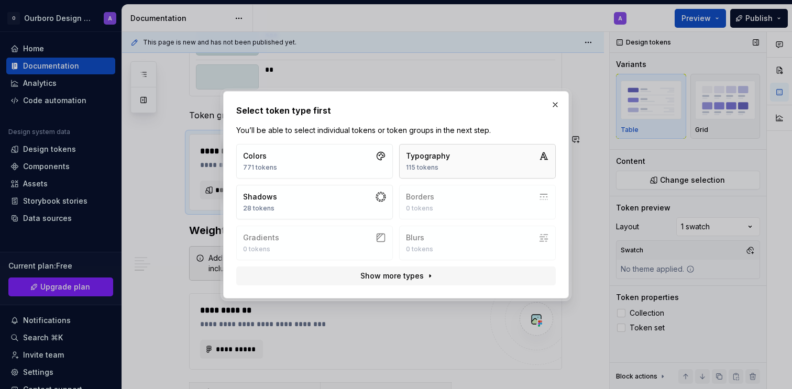
click at [449, 167] on button "Typography 115 tokens" at bounding box center [477, 161] width 157 height 35
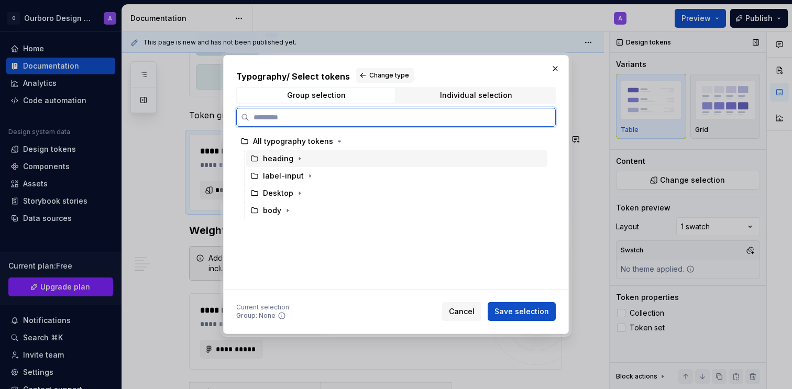
click at [284, 162] on div "heading" at bounding box center [278, 158] width 30 height 10
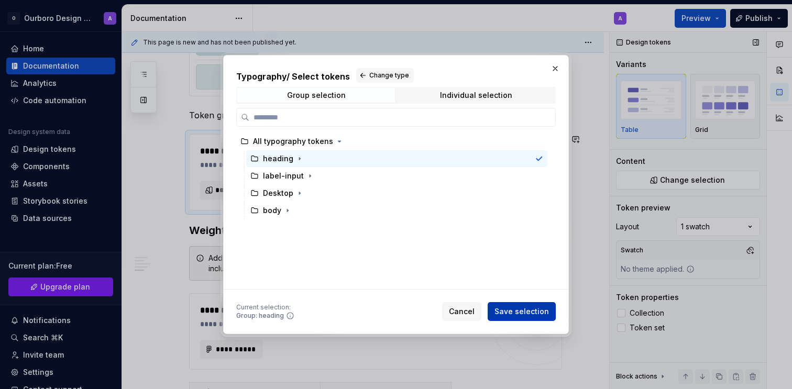
click at [528, 316] on span "Save selection" at bounding box center [522, 311] width 54 height 10
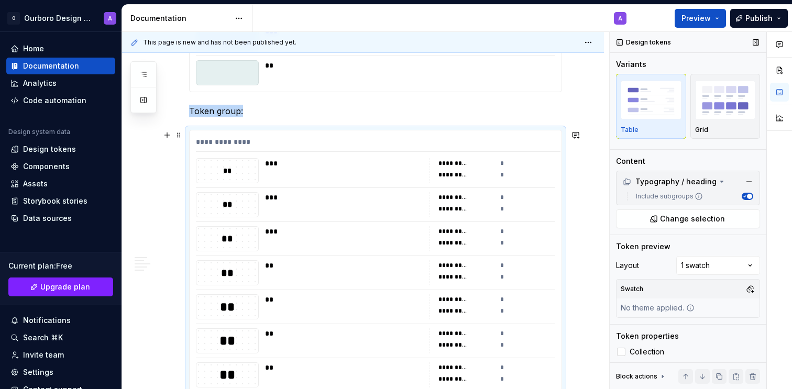
scroll to position [888, 0]
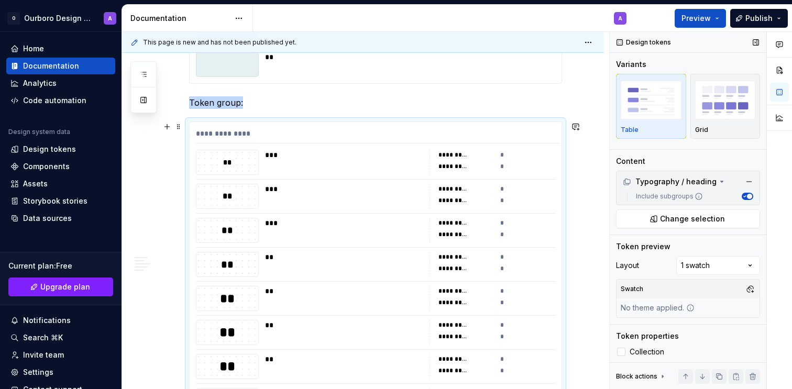
click at [507, 162] on div "*" at bounding box center [528, 166] width 56 height 10
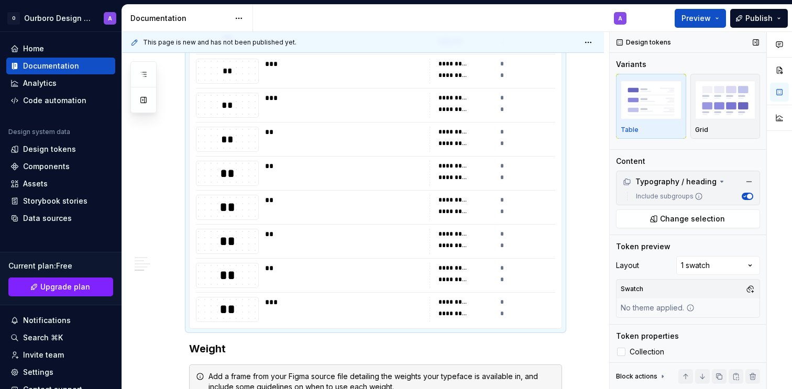
scroll to position [1343, 0]
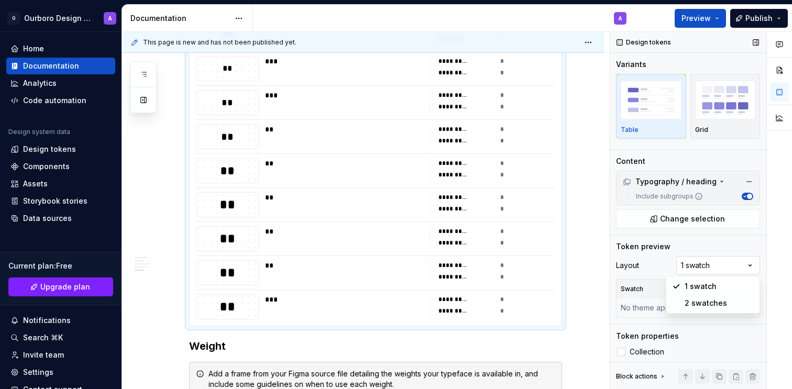
click at [696, 271] on div "Comments Open comments No comments yet Select ‘Comment’ from the block context …" at bounding box center [701, 211] width 182 height 358
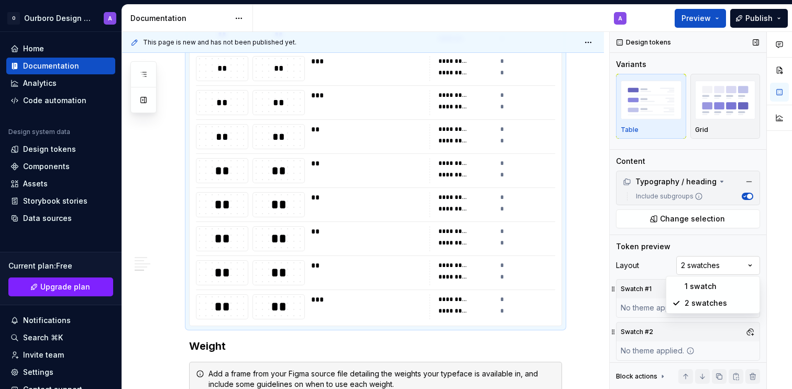
click at [689, 269] on div "Comments Open comments No comments yet Select ‘Comment’ from the block context …" at bounding box center [701, 211] width 182 height 358
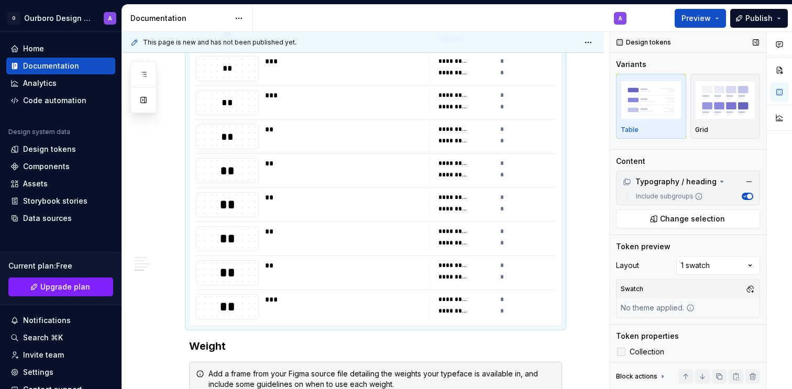
click at [621, 352] on icon at bounding box center [621, 352] width 0 height 0
click at [621, 349] on div at bounding box center [621, 352] width 8 height 8
click at [621, 352] on icon at bounding box center [621, 352] width 0 height 0
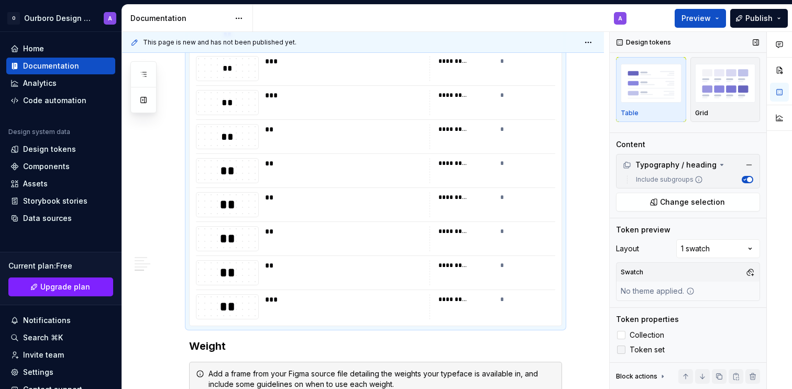
click at [621, 350] on icon at bounding box center [621, 350] width 0 height 0
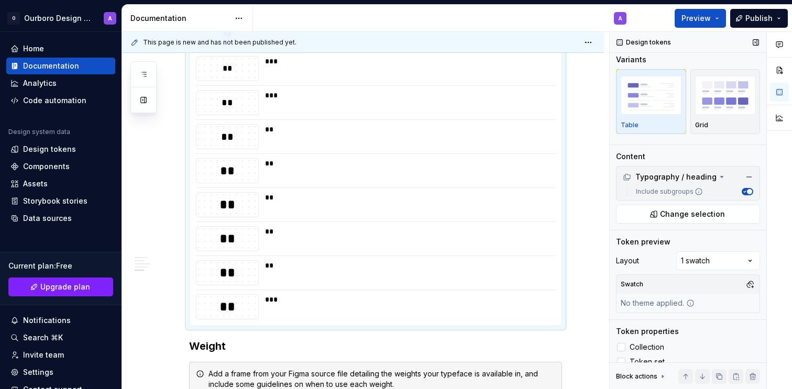
scroll to position [0, 0]
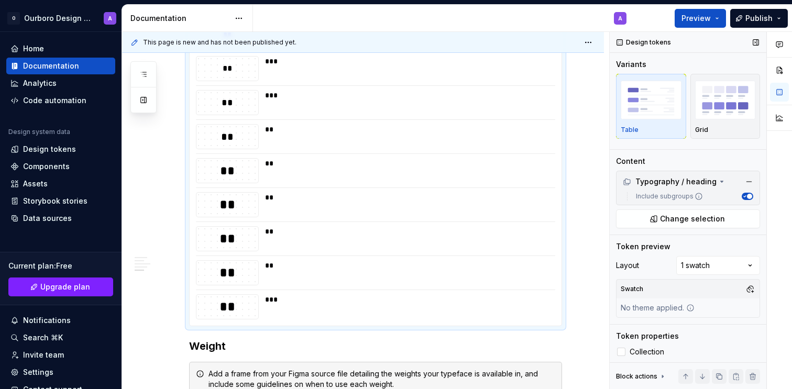
click at [743, 195] on icon "button" at bounding box center [744, 196] width 5 height 5
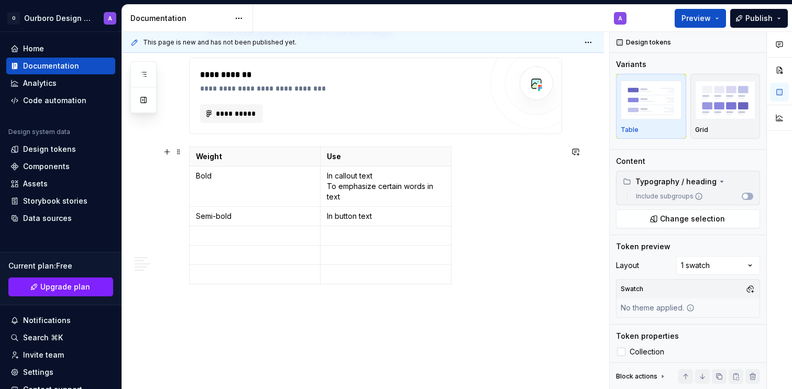
scroll to position [1057, 0]
click at [749, 197] on button "Include subgroups" at bounding box center [748, 196] width 12 height 7
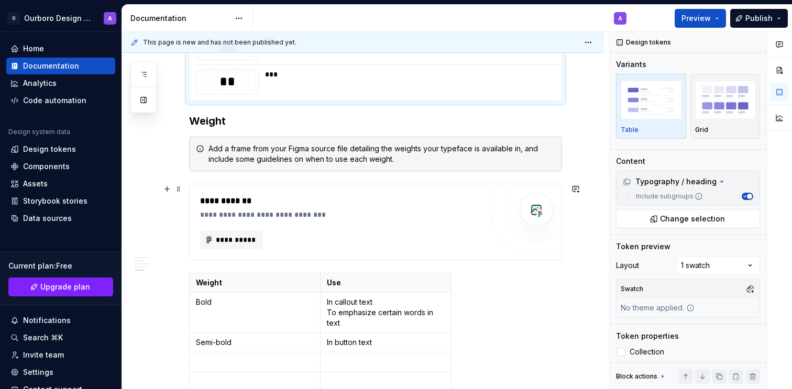
scroll to position [1565, 0]
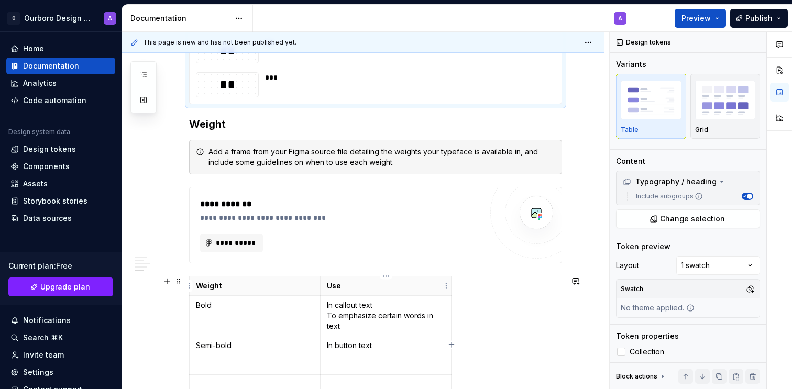
click at [398, 284] on p "Use" at bounding box center [386, 286] width 118 height 10
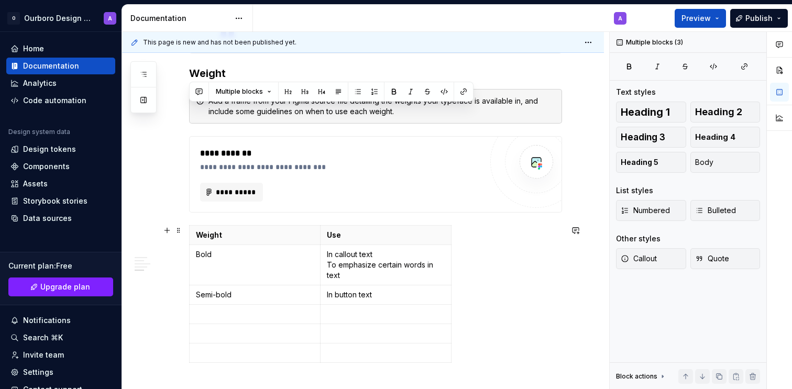
scroll to position [1619, 0]
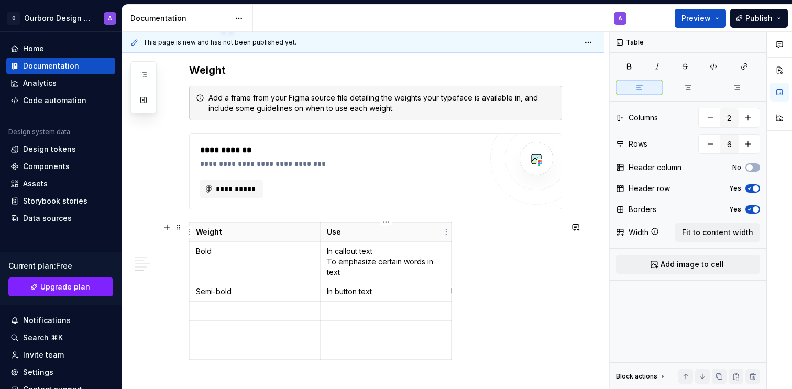
click at [429, 239] on th "Use" at bounding box center [386, 232] width 131 height 19
click at [509, 232] on div "Weight Use Bold In callout text To emphasize certain words in text Semi-bold In…" at bounding box center [375, 293] width 373 height 142
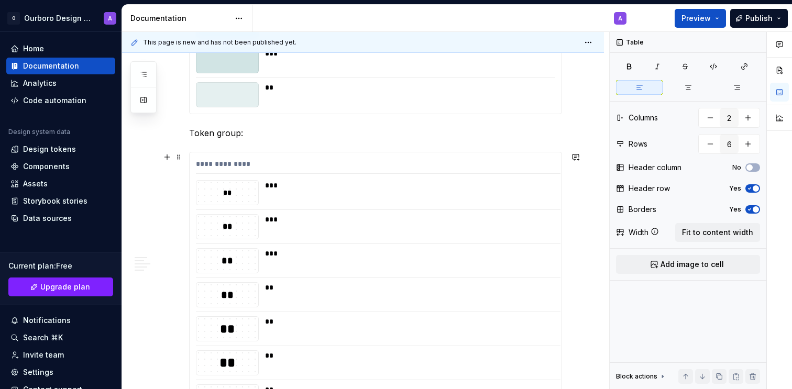
scroll to position [849, 0]
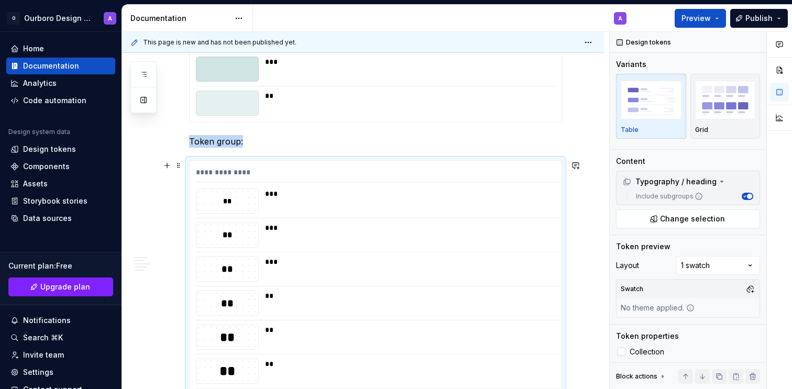
click at [746, 195] on icon "button" at bounding box center [744, 196] width 5 height 5
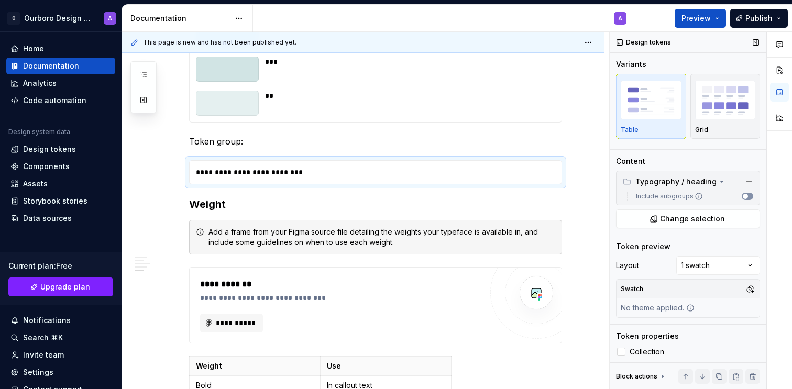
click at [746, 195] on span "button" at bounding box center [745, 196] width 5 height 5
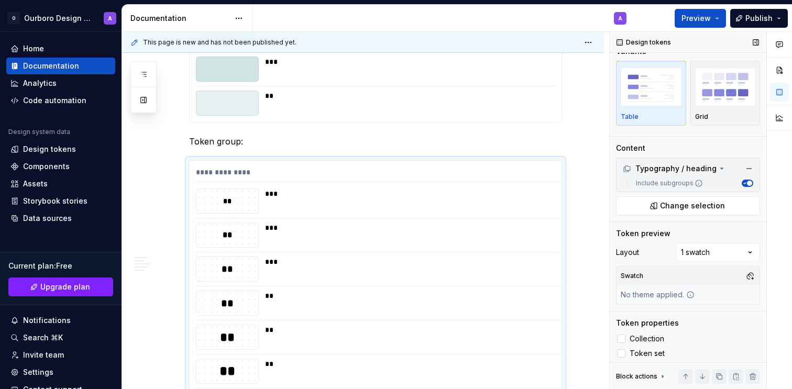
scroll to position [0, 0]
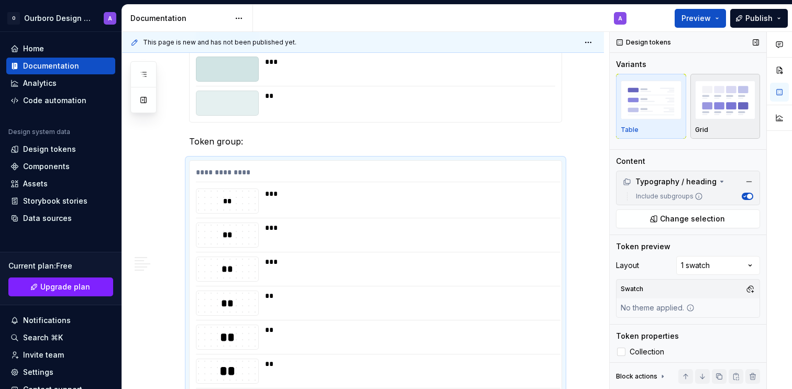
click at [716, 111] on img "button" at bounding box center [725, 100] width 61 height 38
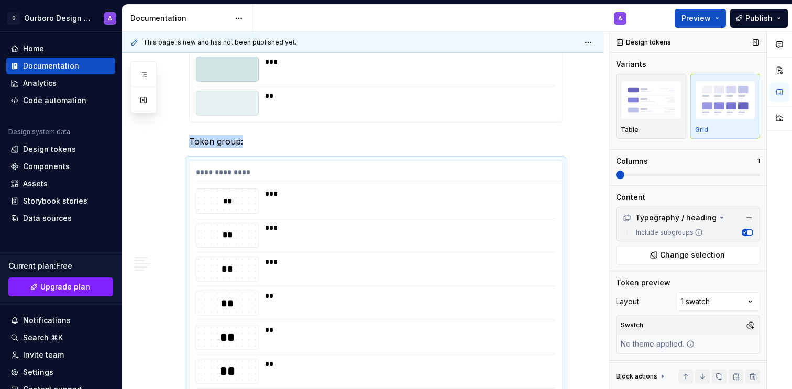
scroll to position [978, 0]
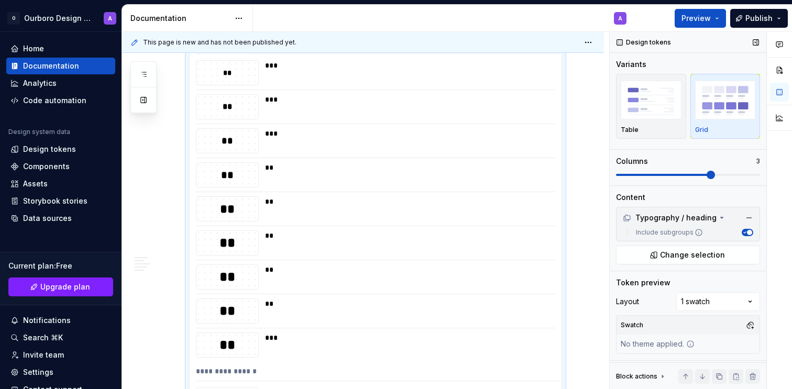
click at [700, 172] on span at bounding box center [688, 175] width 144 height 8
click at [759, 171] on span at bounding box center [756, 175] width 8 height 8
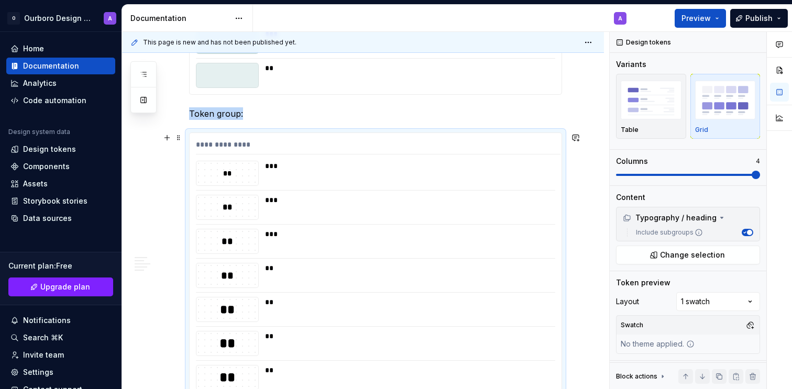
scroll to position [875, 0]
click at [653, 114] on img "button" at bounding box center [651, 100] width 61 height 38
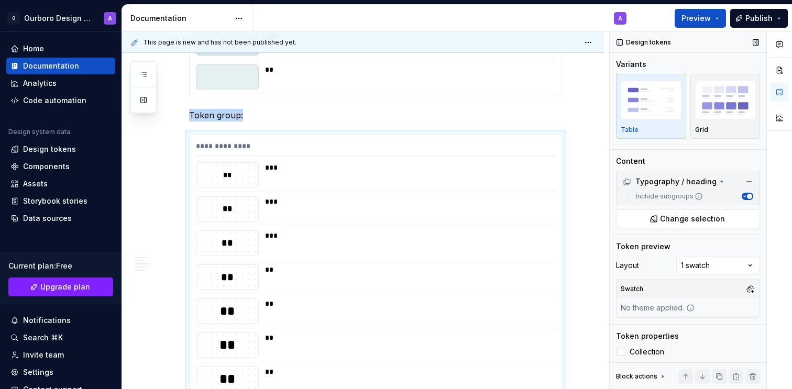
scroll to position [978, 0]
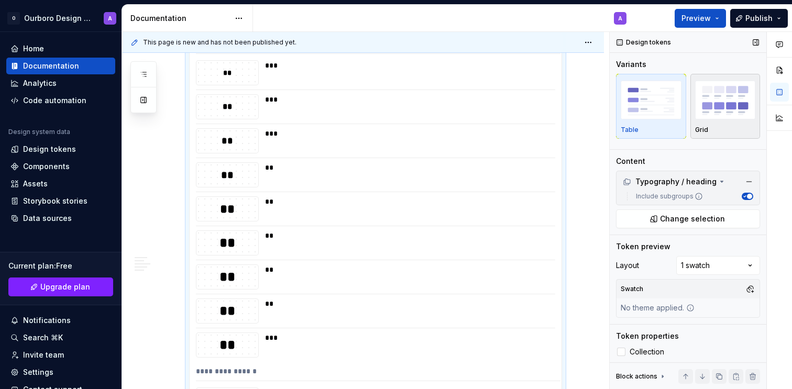
click at [719, 108] on img "button" at bounding box center [725, 100] width 61 height 38
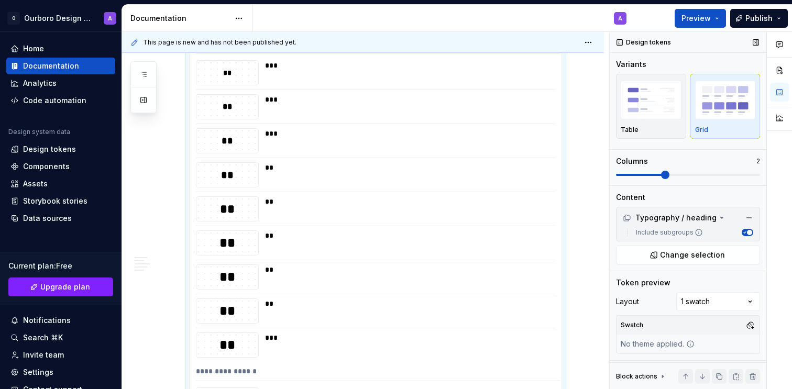
click at [669, 175] on span at bounding box center [688, 175] width 144 height 2
click at [760, 176] on span at bounding box center [688, 175] width 144 height 2
click at [712, 300] on div "Comments Open comments No comments yet Select ‘Comment’ from the block context …" at bounding box center [701, 211] width 182 height 358
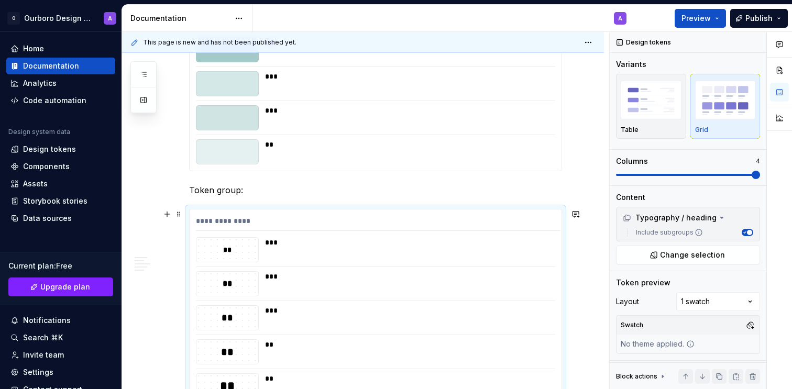
scroll to position [803, 0]
click at [578, 213] on button "button" at bounding box center [575, 212] width 15 height 15
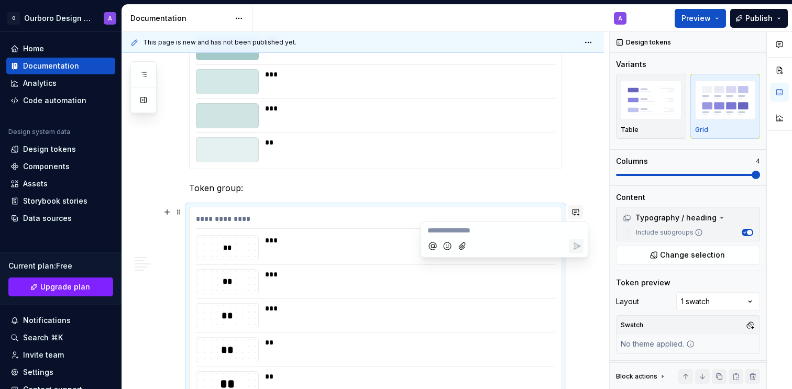
click at [578, 213] on button "button" at bounding box center [575, 212] width 15 height 15
click at [652, 110] on img "button" at bounding box center [651, 100] width 61 height 38
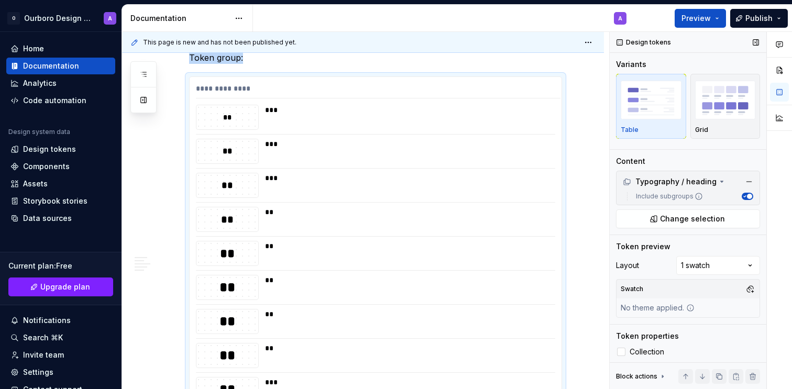
scroll to position [17, 0]
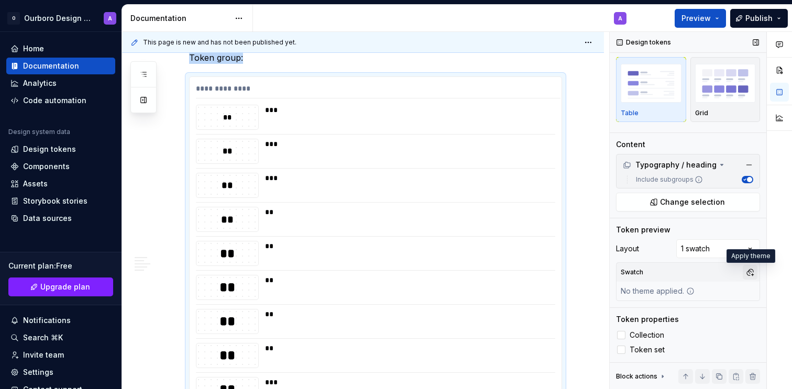
click at [749, 269] on button "button" at bounding box center [750, 272] width 15 height 15
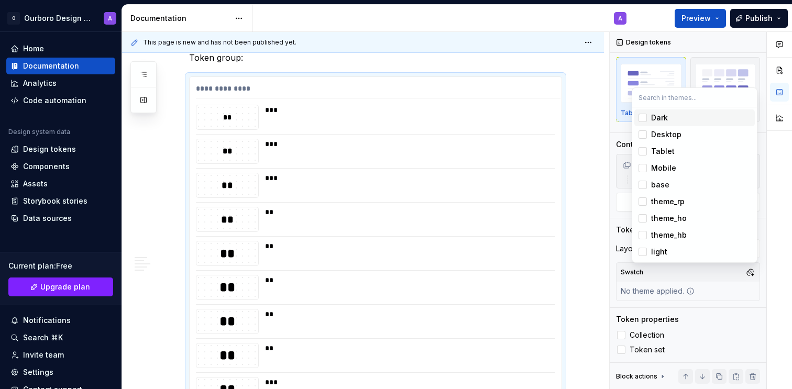
click at [748, 270] on div "Comments Open comments No comments yet Select ‘Comment’ from the block context …" at bounding box center [701, 211] width 182 height 358
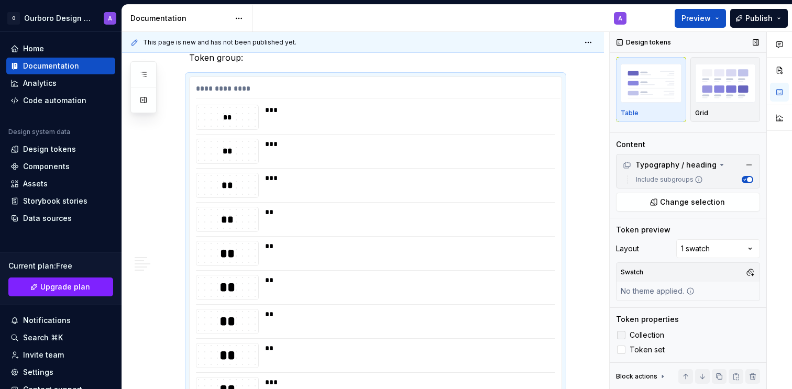
click at [619, 339] on div at bounding box center [621, 335] width 8 height 8
click at [621, 350] on div at bounding box center [621, 350] width 8 height 8
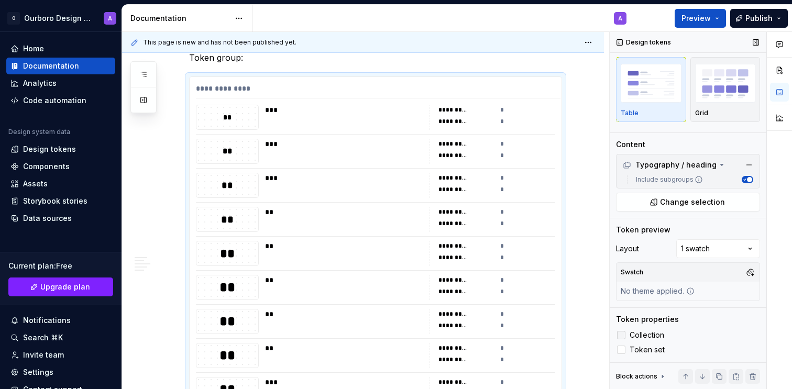
click at [621, 335] on icon at bounding box center [621, 335] width 0 height 0
click at [622, 345] on label "Token set" at bounding box center [688, 350] width 144 height 13
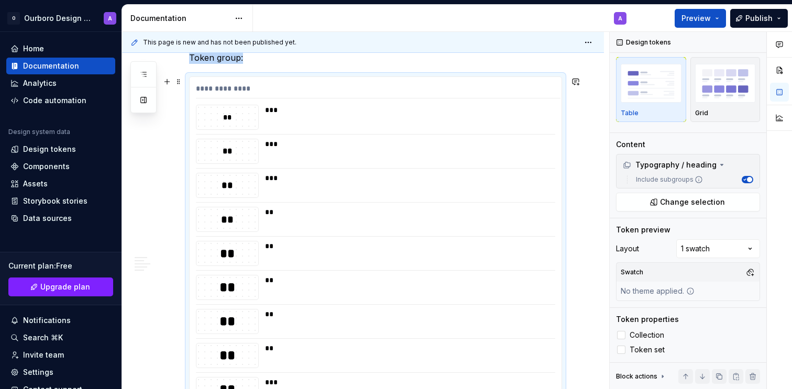
click at [372, 116] on div "***" at bounding box center [407, 117] width 284 height 25
click at [238, 115] on div "**" at bounding box center [227, 118] width 62 height 12
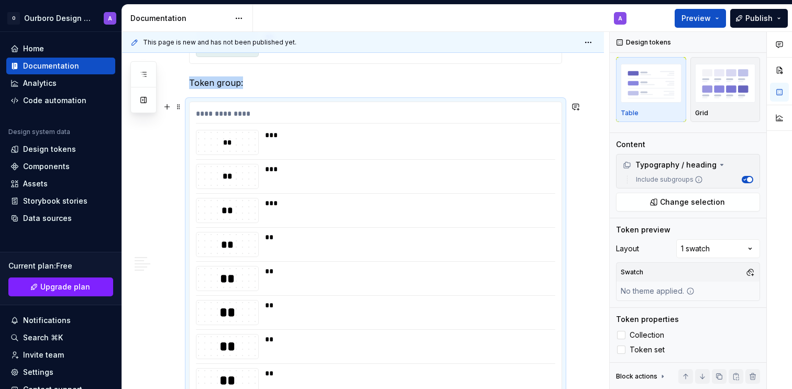
scroll to position [872, 0]
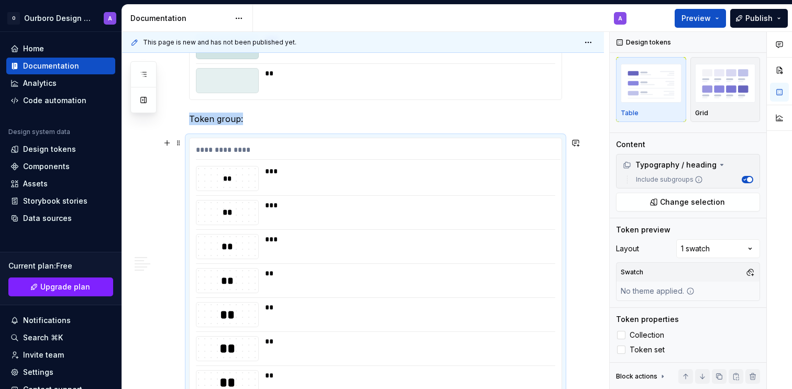
click at [370, 184] on div "***" at bounding box center [407, 178] width 284 height 25
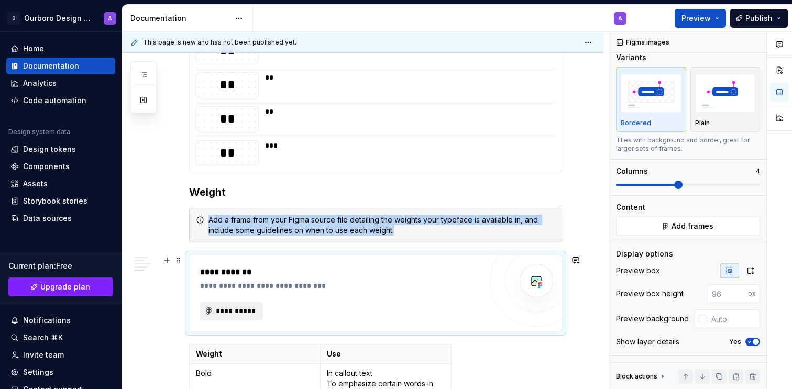
scroll to position [7, 0]
click at [255, 308] on span "**********" at bounding box center [235, 311] width 41 height 10
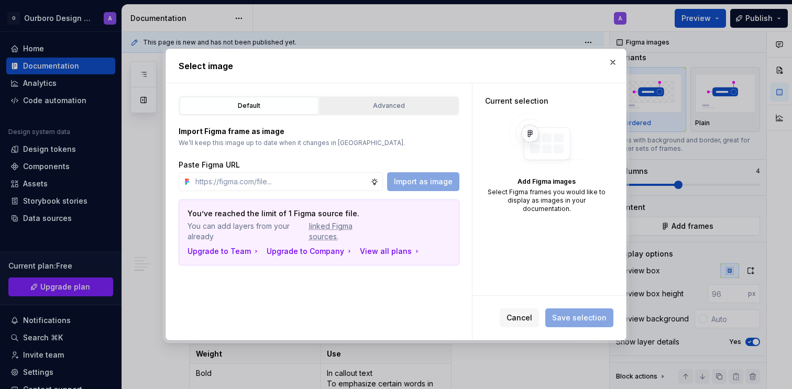
click at [363, 113] on button "Advanced" at bounding box center [389, 106] width 139 height 18
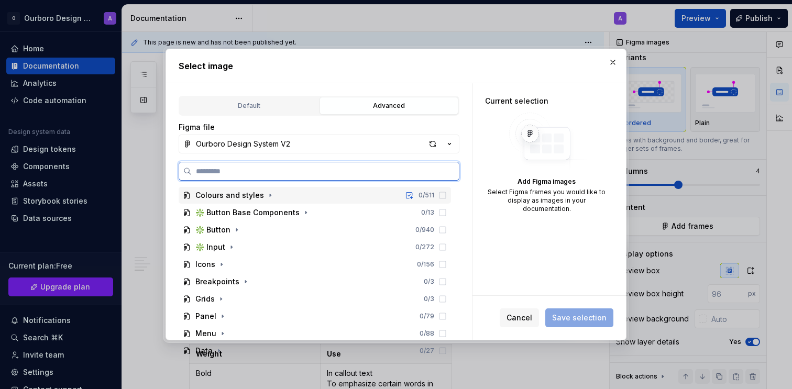
click at [297, 197] on div "Colours and styles 0 / 511" at bounding box center [315, 195] width 272 height 17
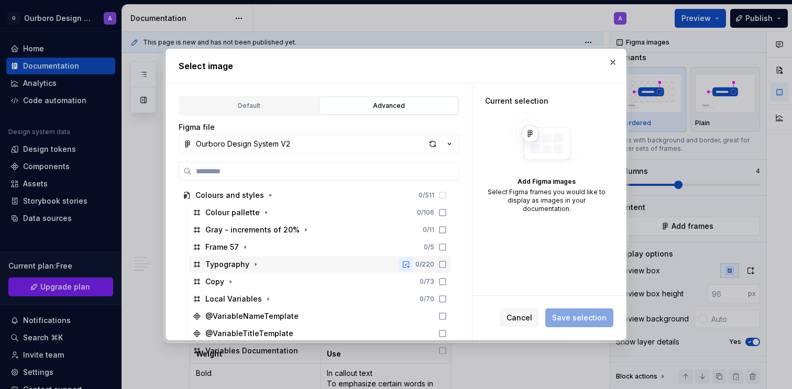
click at [412, 266] on button "button" at bounding box center [406, 264] width 15 height 15
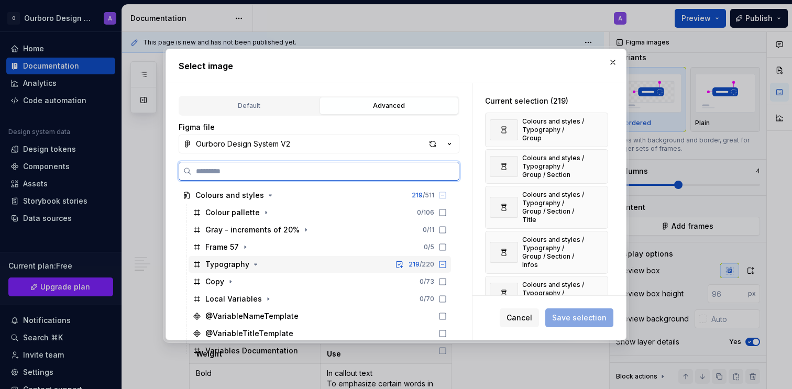
click at [446, 267] on icon at bounding box center [443, 264] width 6 height 6
click at [446, 265] on icon at bounding box center [443, 264] width 7 height 7
click at [447, 265] on icon at bounding box center [442, 264] width 8 height 8
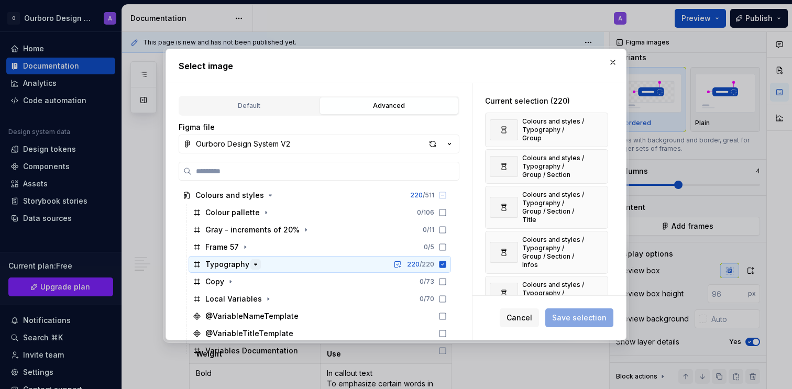
click at [256, 264] on icon "button" at bounding box center [255, 264] width 8 height 8
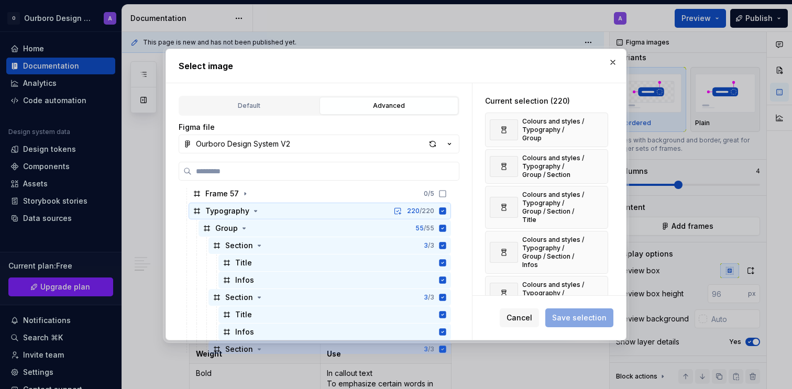
scroll to position [0, 0]
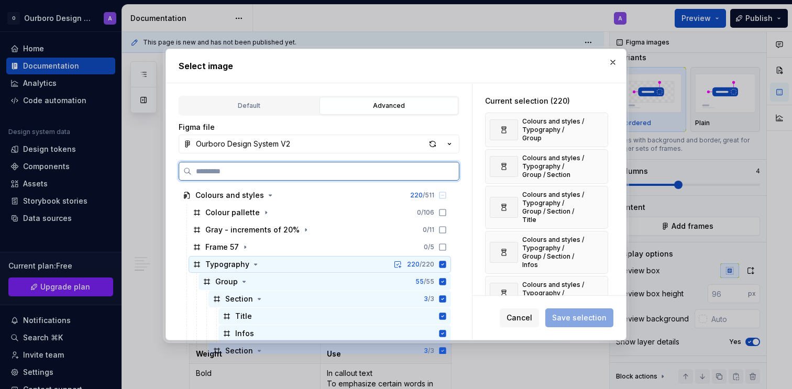
click at [446, 265] on icon at bounding box center [443, 264] width 7 height 7
click at [447, 267] on icon at bounding box center [442, 264] width 8 height 8
click at [420, 265] on span "220" at bounding box center [413, 264] width 13 height 8
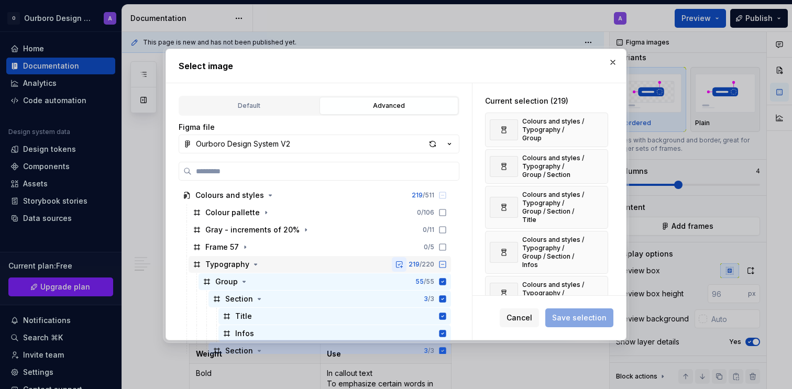
click at [407, 265] on button "button" at bounding box center [399, 264] width 15 height 15
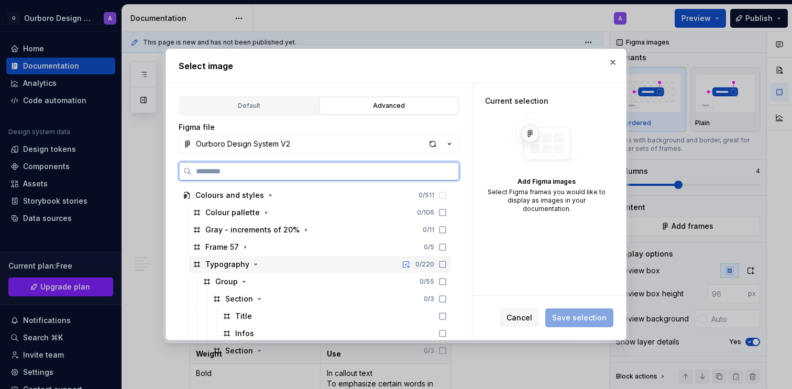
click at [447, 265] on icon at bounding box center [442, 264] width 8 height 8
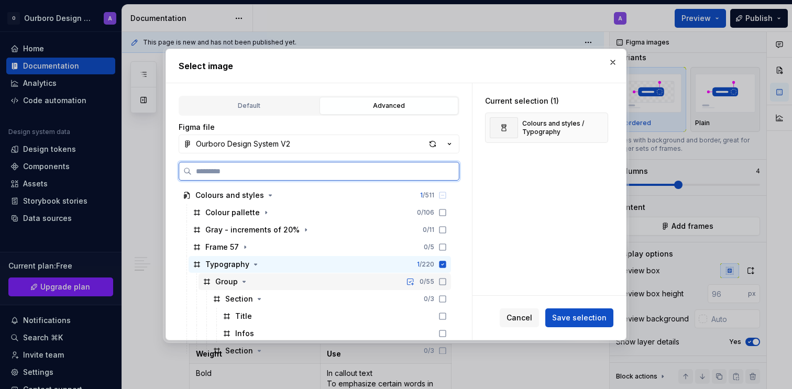
click at [447, 282] on icon at bounding box center [442, 282] width 8 height 8
click at [447, 298] on icon at bounding box center [442, 299] width 8 height 8
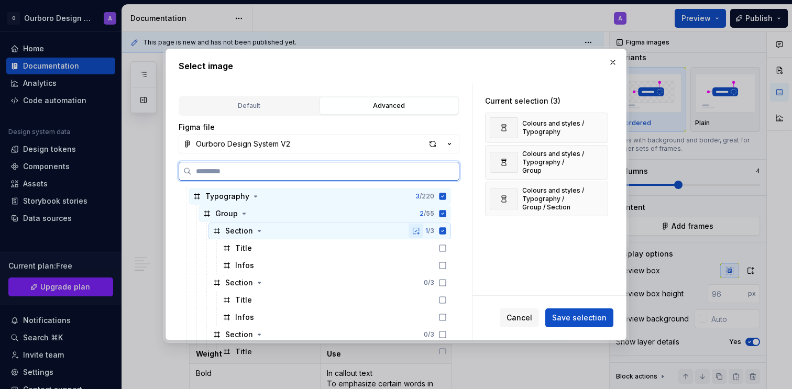
scroll to position [71, 0]
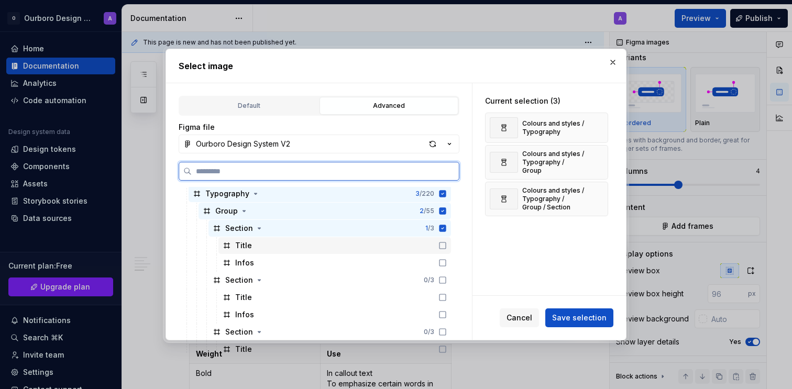
click at [447, 248] on icon at bounding box center [442, 246] width 8 height 8
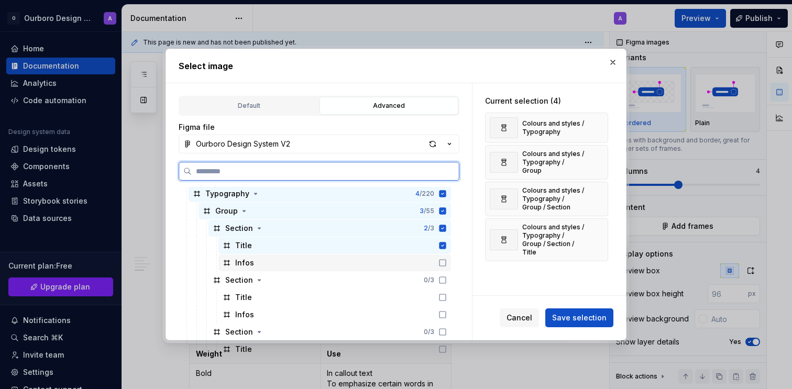
click at [447, 262] on icon at bounding box center [442, 263] width 8 height 8
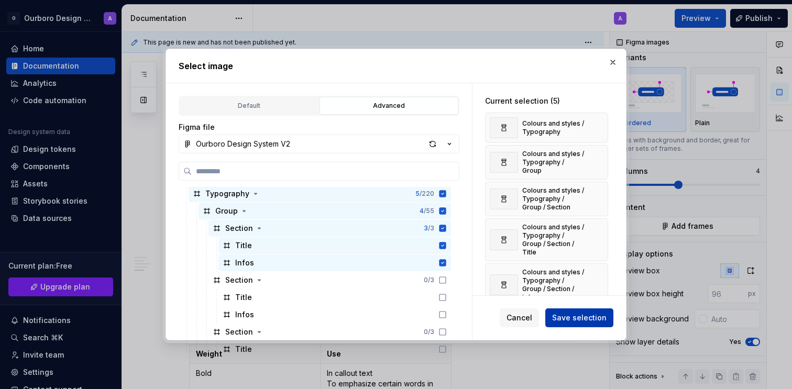
click at [573, 325] on button "Save selection" at bounding box center [579, 318] width 68 height 19
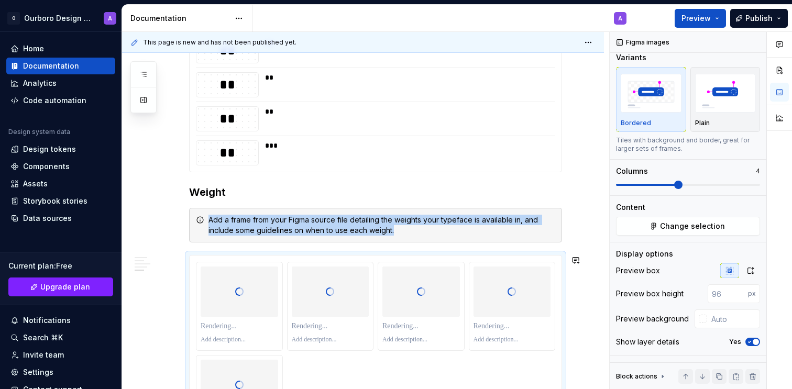
scroll to position [1558, 0]
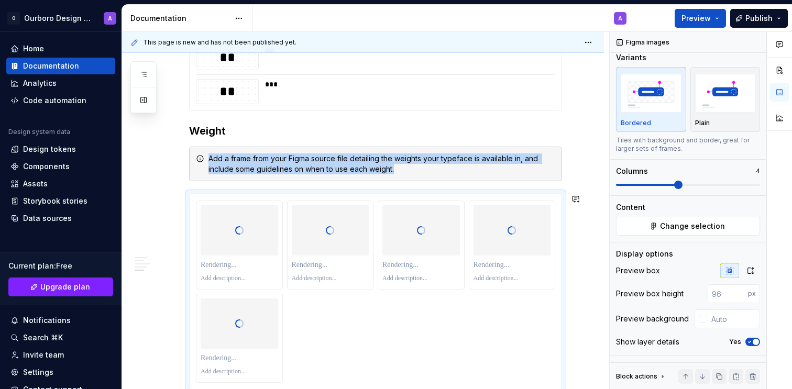
type textarea "*"
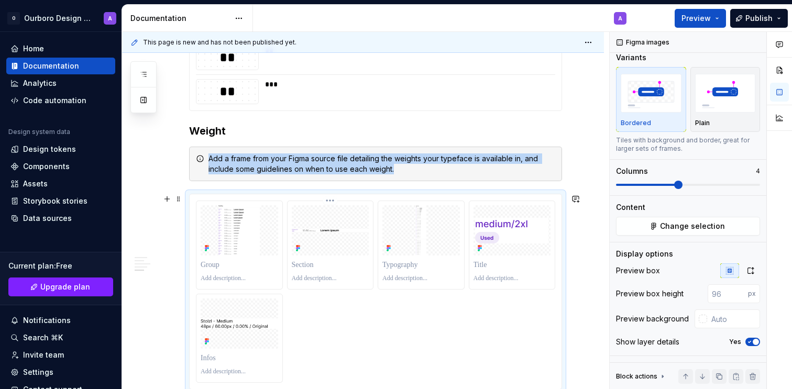
click at [316, 272] on div at bounding box center [331, 278] width 78 height 13
click at [306, 238] on div at bounding box center [331, 230] width 78 height 50
click at [307, 199] on div at bounding box center [376, 291] width 372 height 195
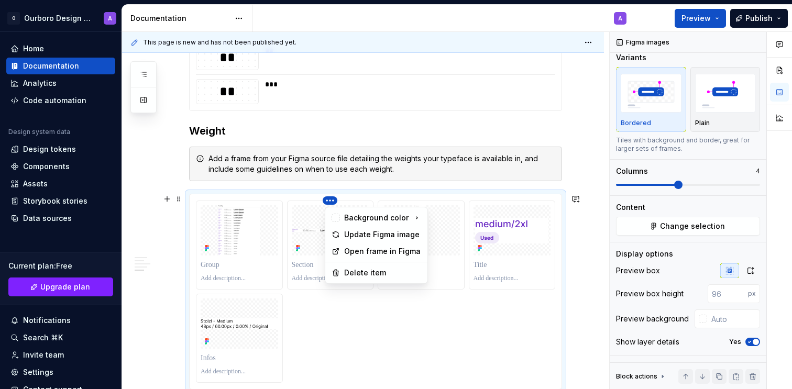
click at [335, 201] on html "O Ourboro Design System A Home Documentation Analytics Code automation Design s…" at bounding box center [396, 194] width 792 height 389
click at [343, 277] on div "Delete item" at bounding box center [376, 273] width 98 height 17
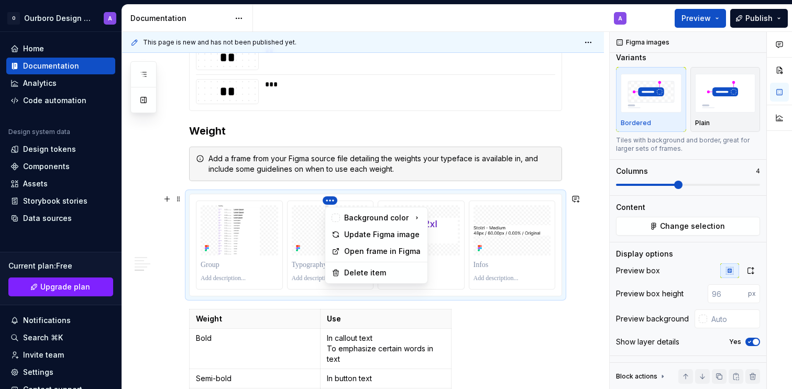
click at [334, 199] on html "O Ourboro Design System A Home Documentation Analytics Code automation Design s…" at bounding box center [396, 194] width 792 height 389
click at [337, 269] on icon at bounding box center [336, 273] width 8 height 8
click at [330, 202] on html "O Ourboro Design System A Home Documentation Analytics Code automation Design s…" at bounding box center [396, 194] width 792 height 389
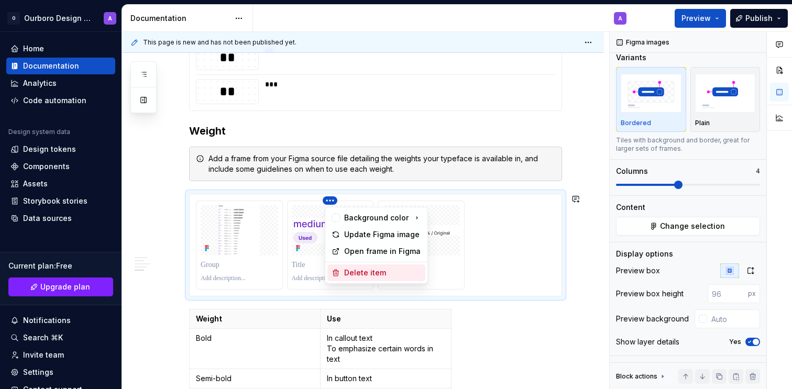
click at [338, 271] on icon at bounding box center [336, 273] width 8 height 8
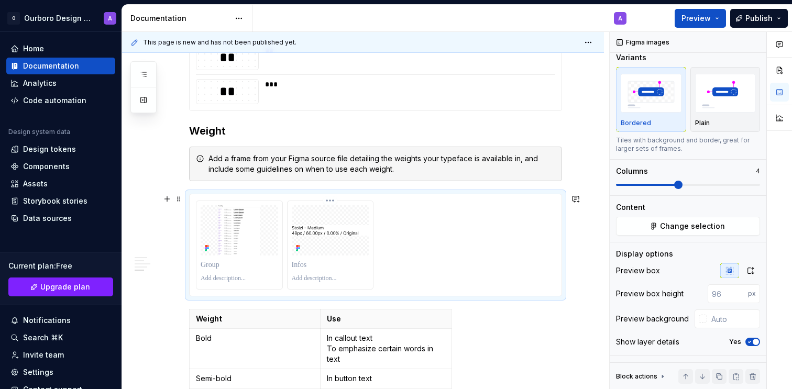
click at [333, 200] on html "O Ourboro Design System A Home Documentation Analytics Code automation Design s…" at bounding box center [396, 194] width 792 height 389
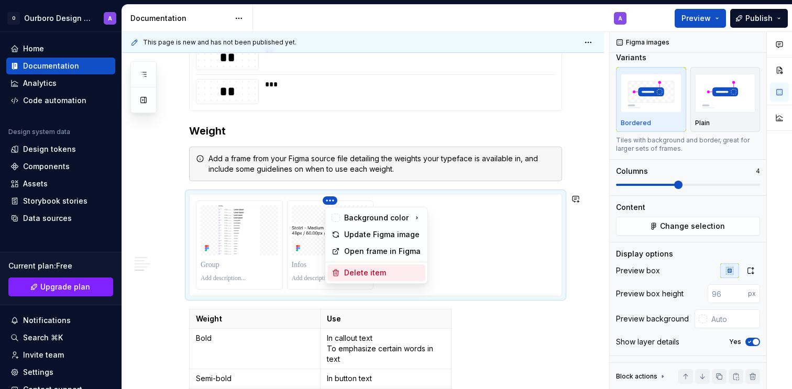
click at [337, 268] on div "Delete item" at bounding box center [376, 273] width 98 height 17
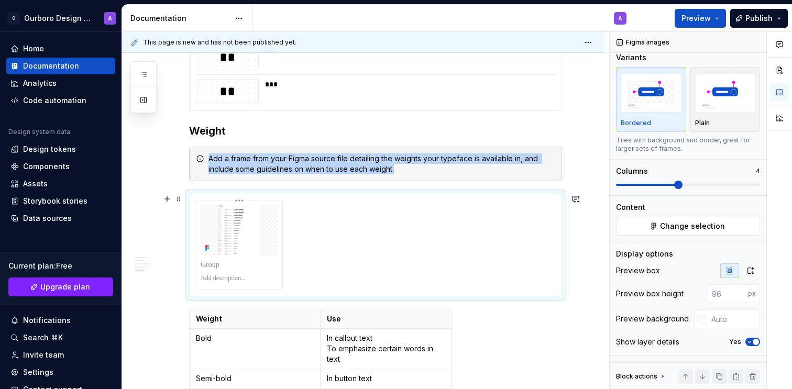
click at [239, 242] on img at bounding box center [240, 230] width 78 height 50
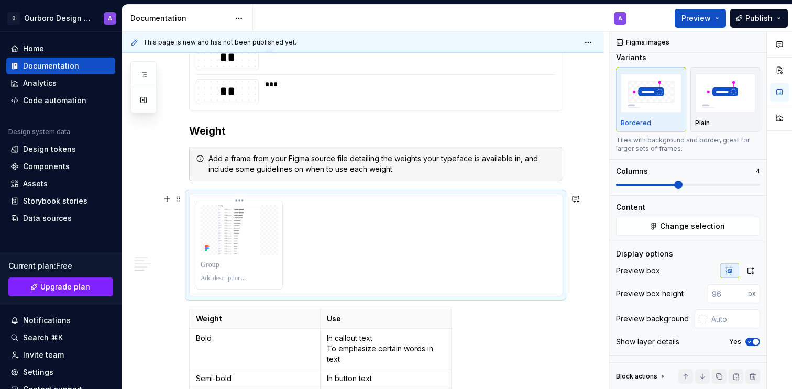
click at [211, 266] on p at bounding box center [240, 265] width 78 height 10
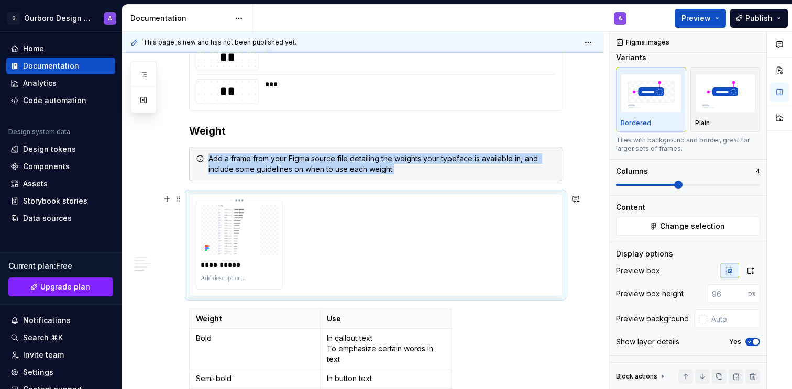
click at [273, 256] on div "**********" at bounding box center [239, 245] width 86 height 88
click at [263, 234] on img at bounding box center [240, 230] width 78 height 50
click at [710, 117] on div "Plain" at bounding box center [725, 100] width 61 height 56
click at [270, 273] on div at bounding box center [240, 278] width 78 height 13
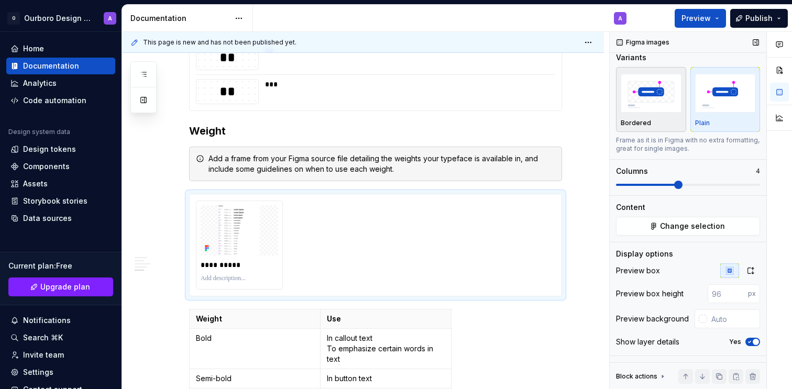
click at [662, 96] on img "button" at bounding box center [651, 93] width 61 height 38
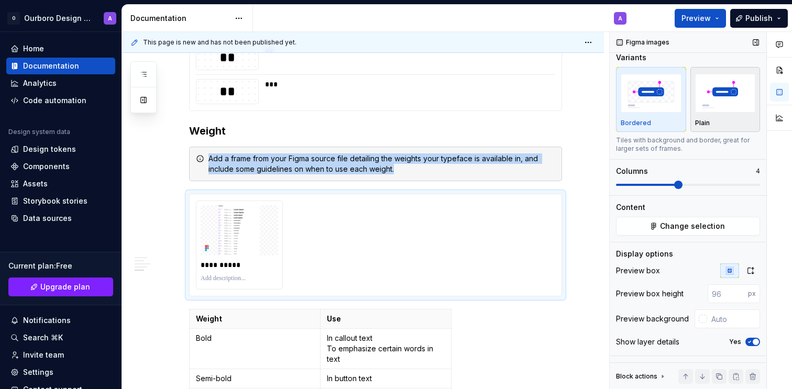
click at [707, 109] on img "button" at bounding box center [725, 93] width 61 height 38
click at [640, 113] on div "button" at bounding box center [651, 93] width 61 height 43
click at [720, 187] on span at bounding box center [688, 185] width 144 height 8
click at [674, 188] on span at bounding box center [678, 185] width 8 height 8
click at [747, 270] on icon "button" at bounding box center [751, 271] width 8 height 8
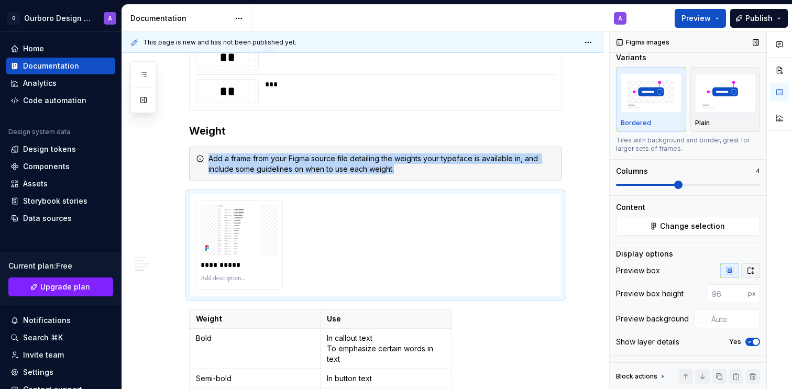
scroll to position [0, 0]
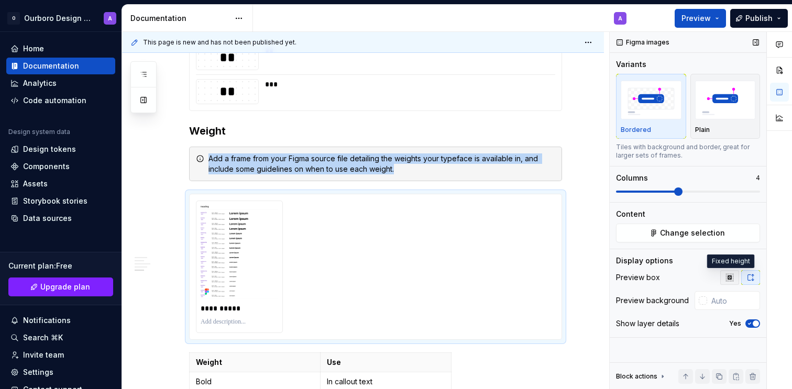
click at [727, 276] on icon "button" at bounding box center [730, 277] width 8 height 8
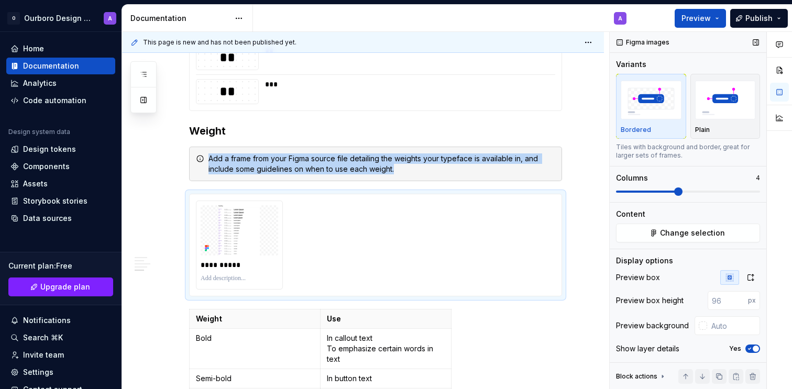
scroll to position [7, 0]
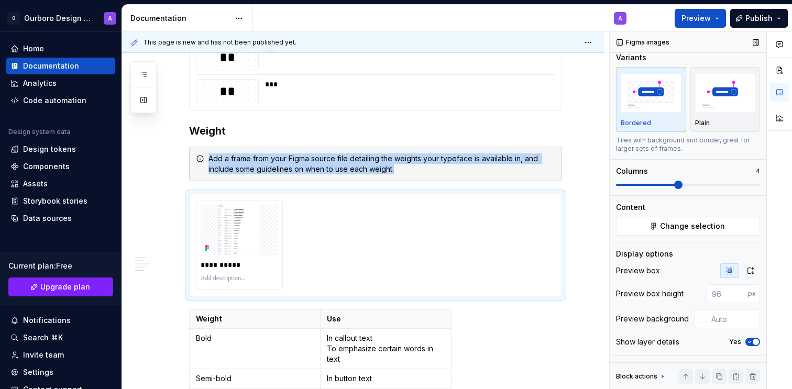
click at [749, 342] on icon "button" at bounding box center [749, 342] width 8 height 6
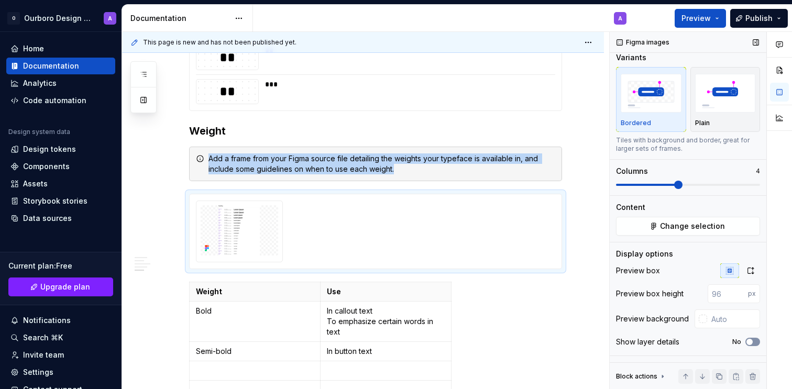
click at [749, 342] on span "button" at bounding box center [750, 342] width 6 height 6
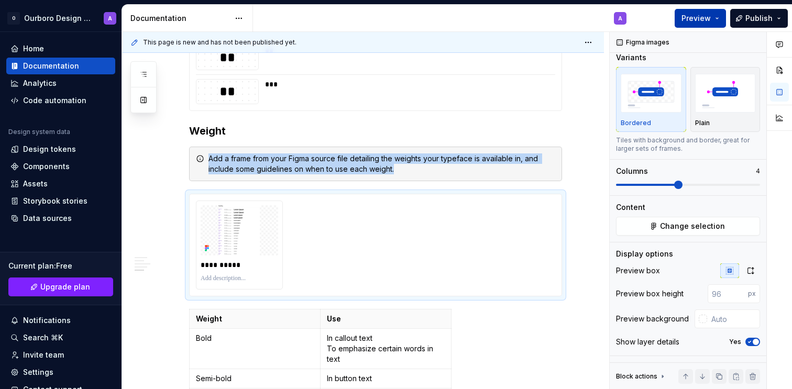
click at [700, 17] on span "Preview" at bounding box center [696, 18] width 29 height 10
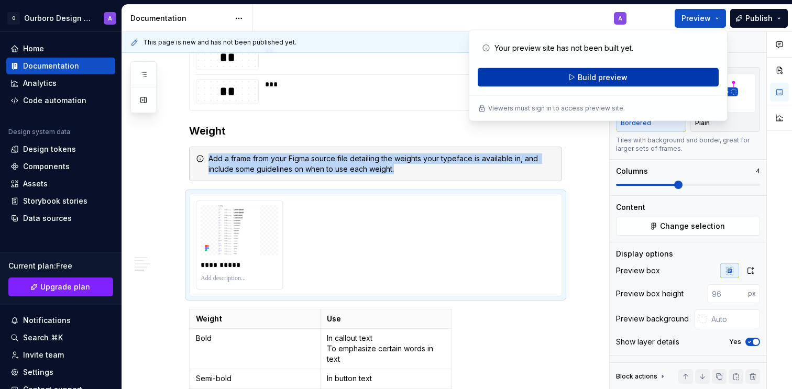
click at [654, 77] on button "Build preview" at bounding box center [598, 77] width 241 height 19
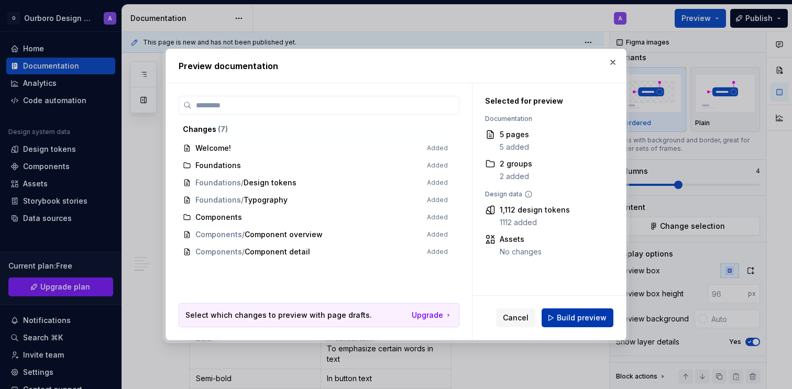
click at [578, 321] on span "Build preview" at bounding box center [582, 318] width 50 height 10
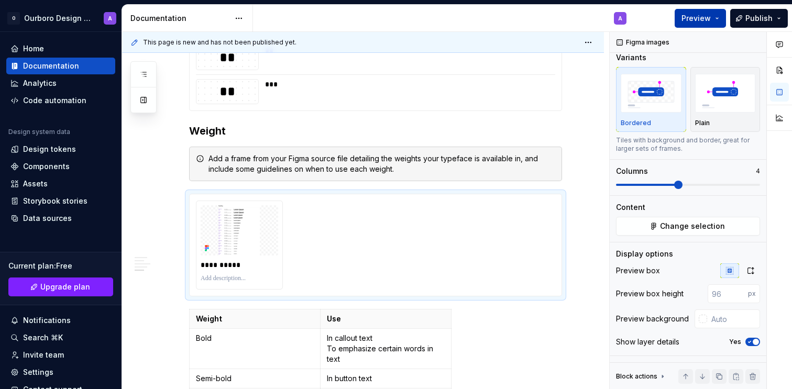
click at [709, 16] on span "Preview" at bounding box center [696, 18] width 29 height 10
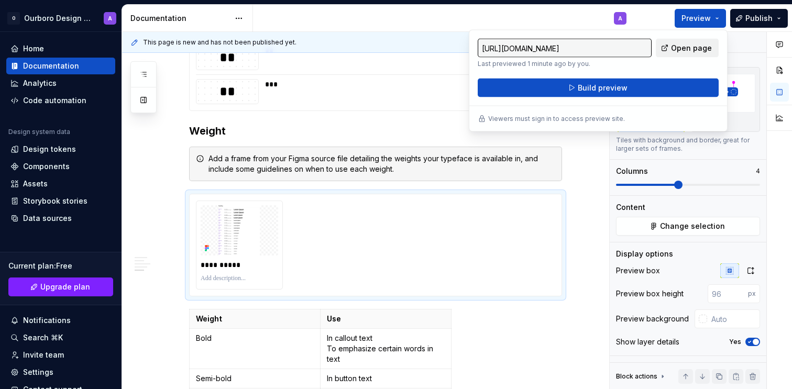
click at [673, 51] on link "Open page" at bounding box center [687, 48] width 63 height 19
type textarea "*"
